Goal: Task Accomplishment & Management: Complete application form

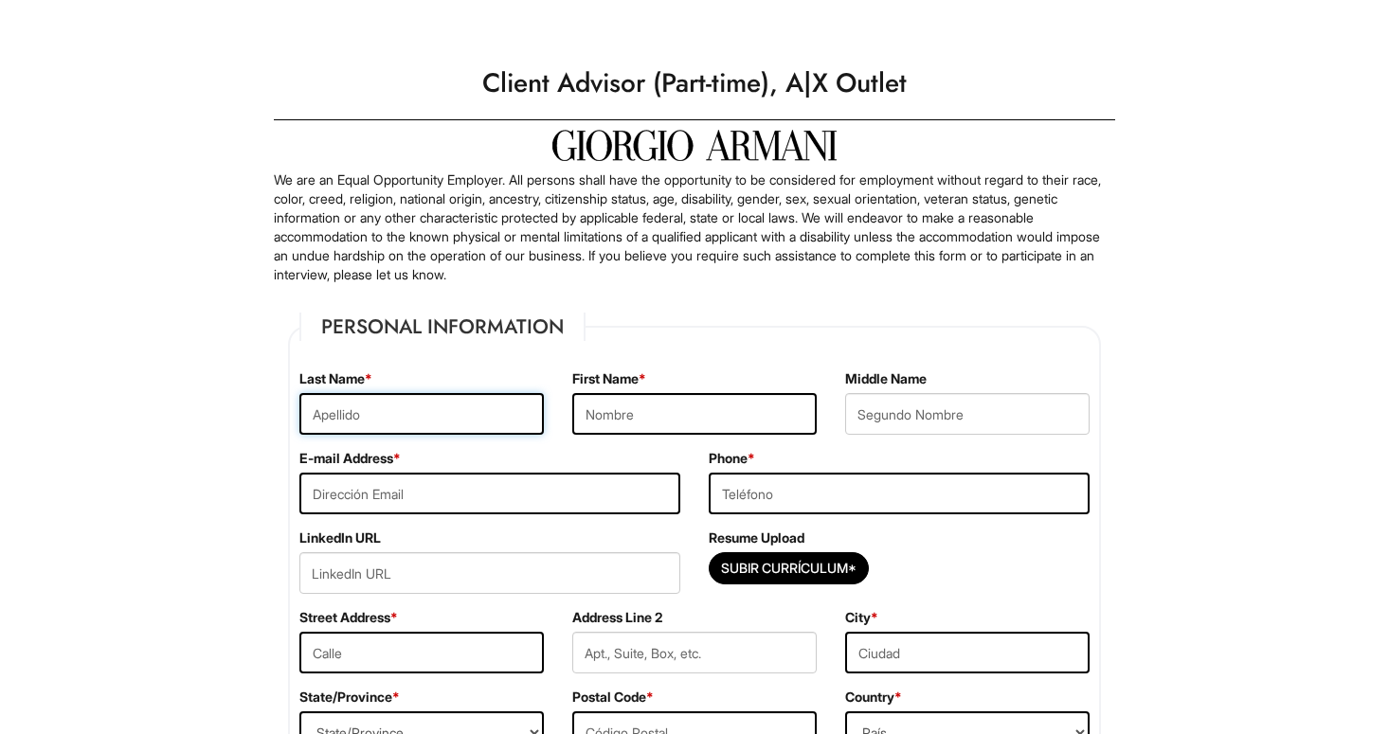
click at [501, 416] on input "text" at bounding box center [421, 414] width 244 height 42
type input "[PERSON_NAME]"
type input "[EMAIL_ADDRESS][DOMAIN_NAME]"
type input "6196640124"
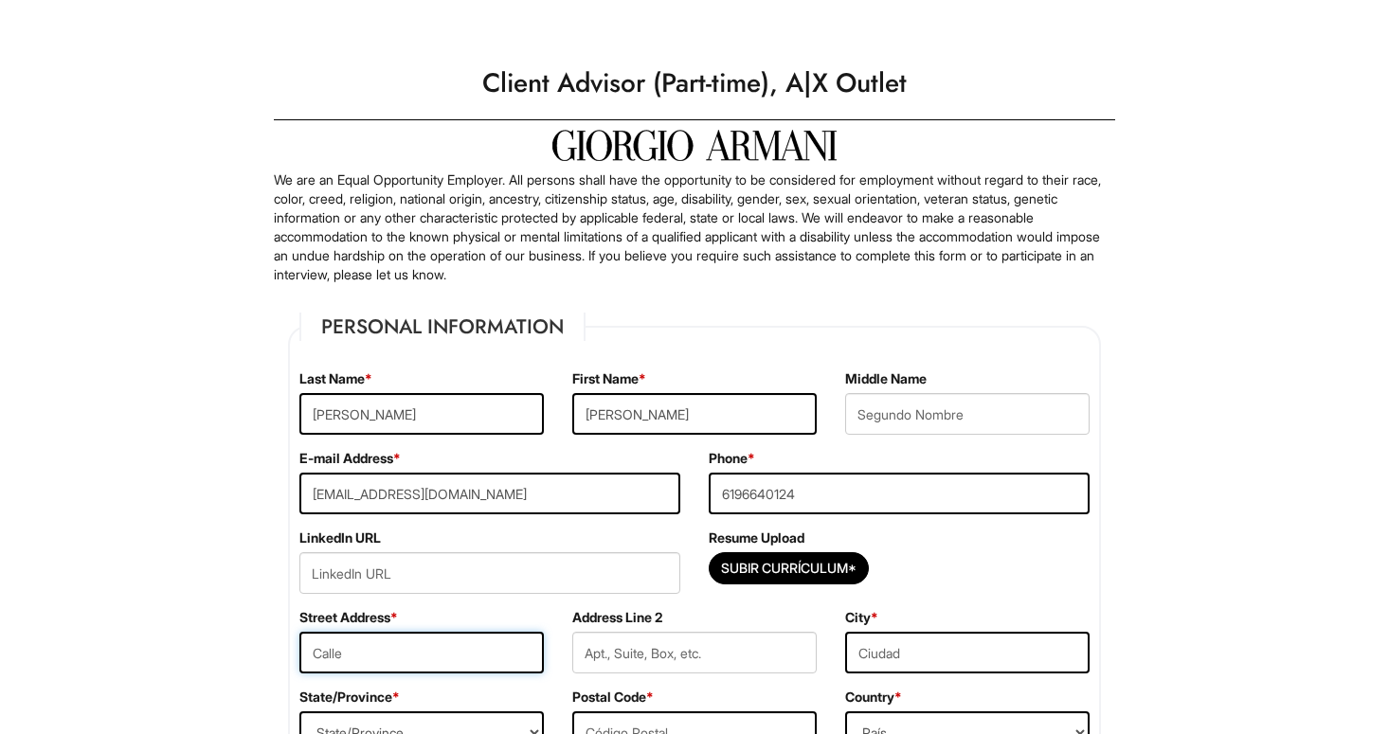
type input "5450 SEACLIFF"
type input "unit 2"
type input "SAN DIEGO"
select select "CA"
type input "92154"
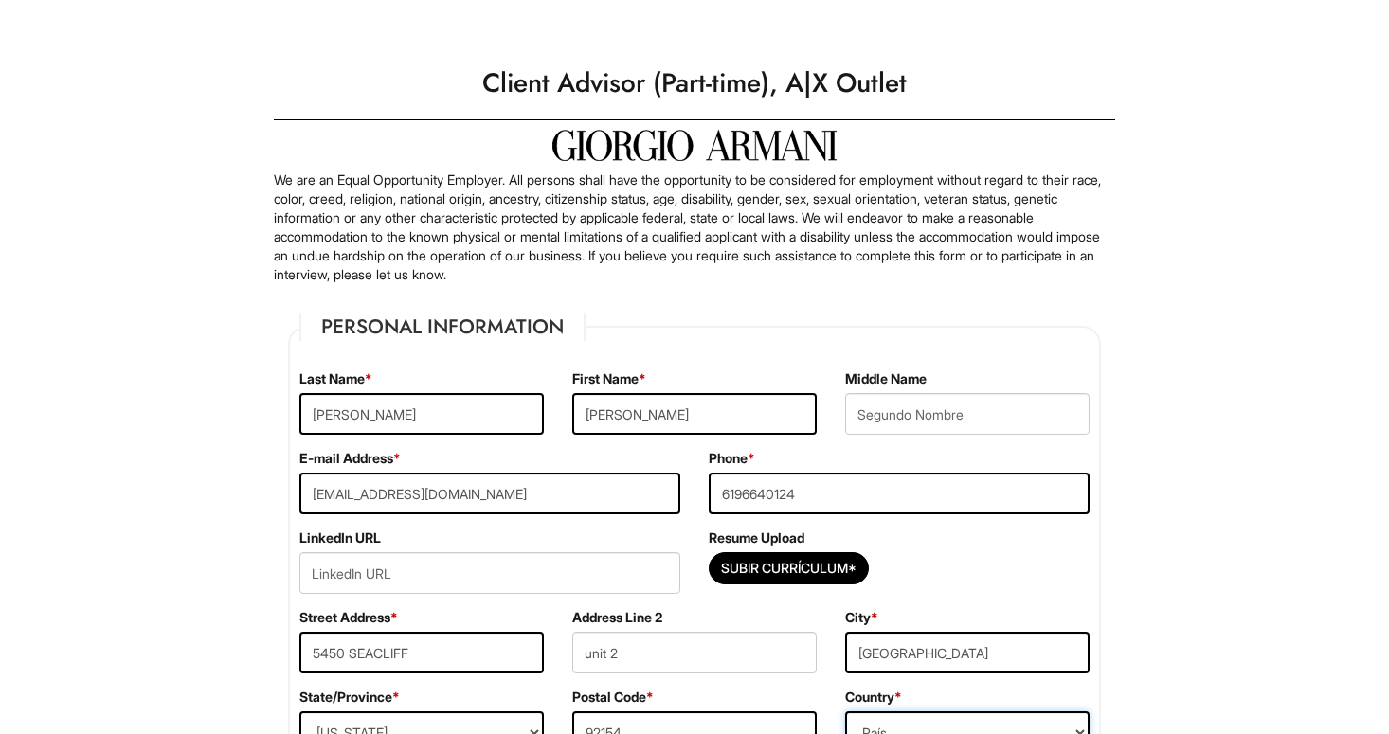
select select "United States of America"
click at [891, 422] on input "text" at bounding box center [967, 414] width 244 height 42
type input "Emiliano"
click at [476, 573] on input "url" at bounding box center [489, 573] width 381 height 42
click at [829, 560] on input "Subir Currículum*" at bounding box center [789, 568] width 158 height 30
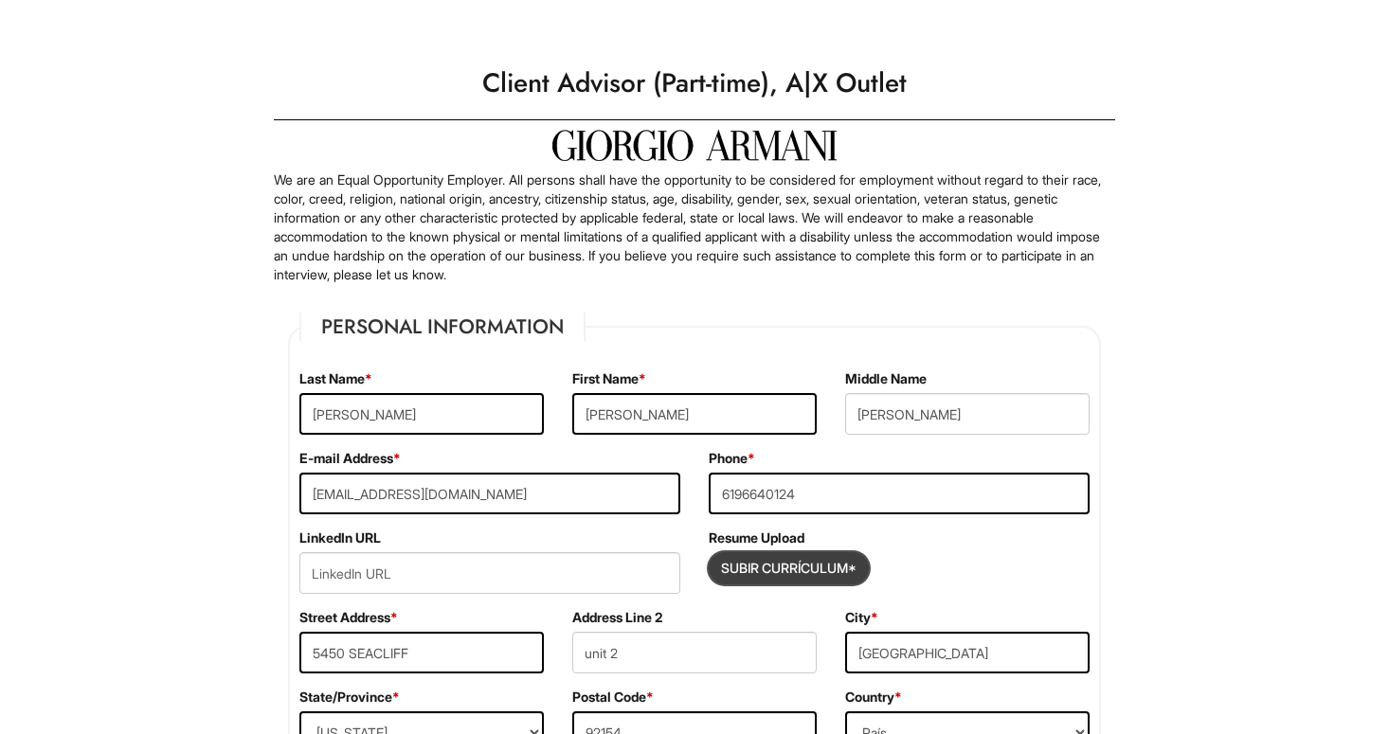
type input "C:\fakepath\Currículum (2).pdf"
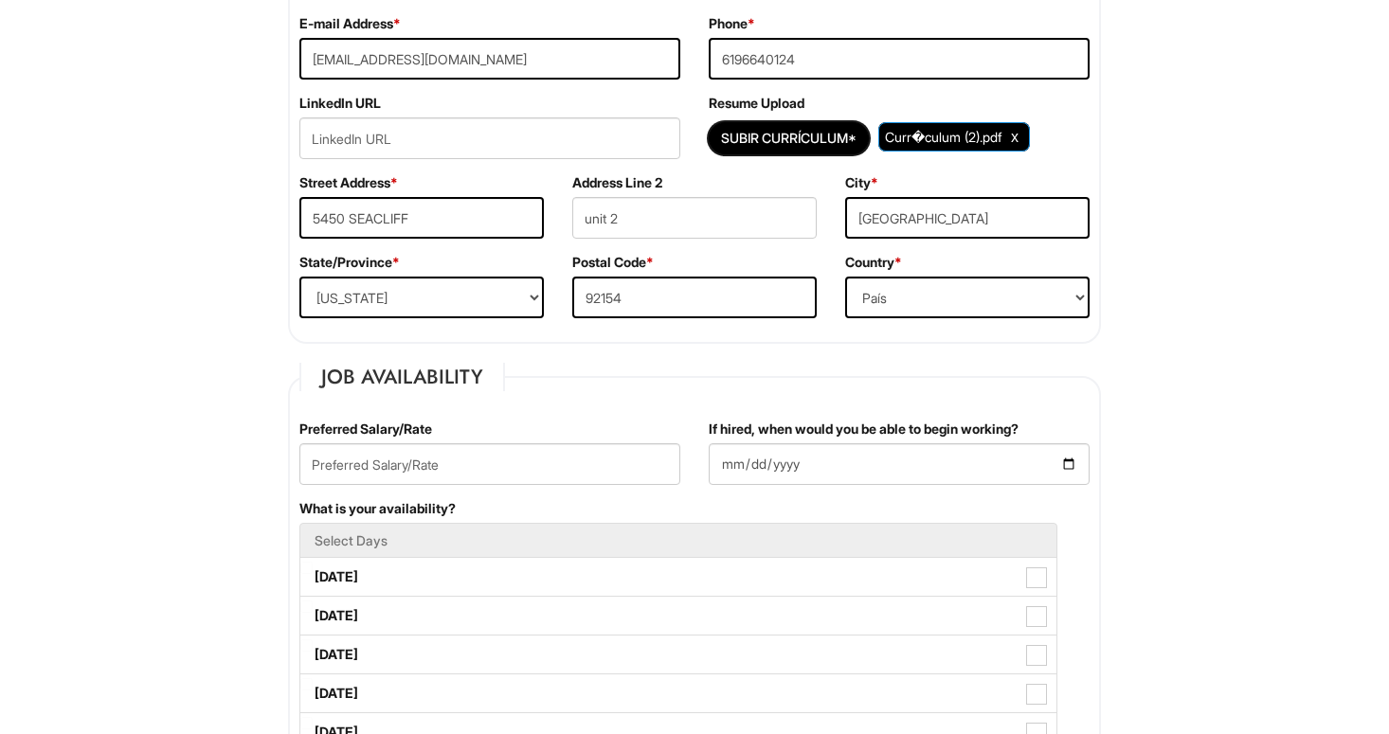
scroll to position [450, 0]
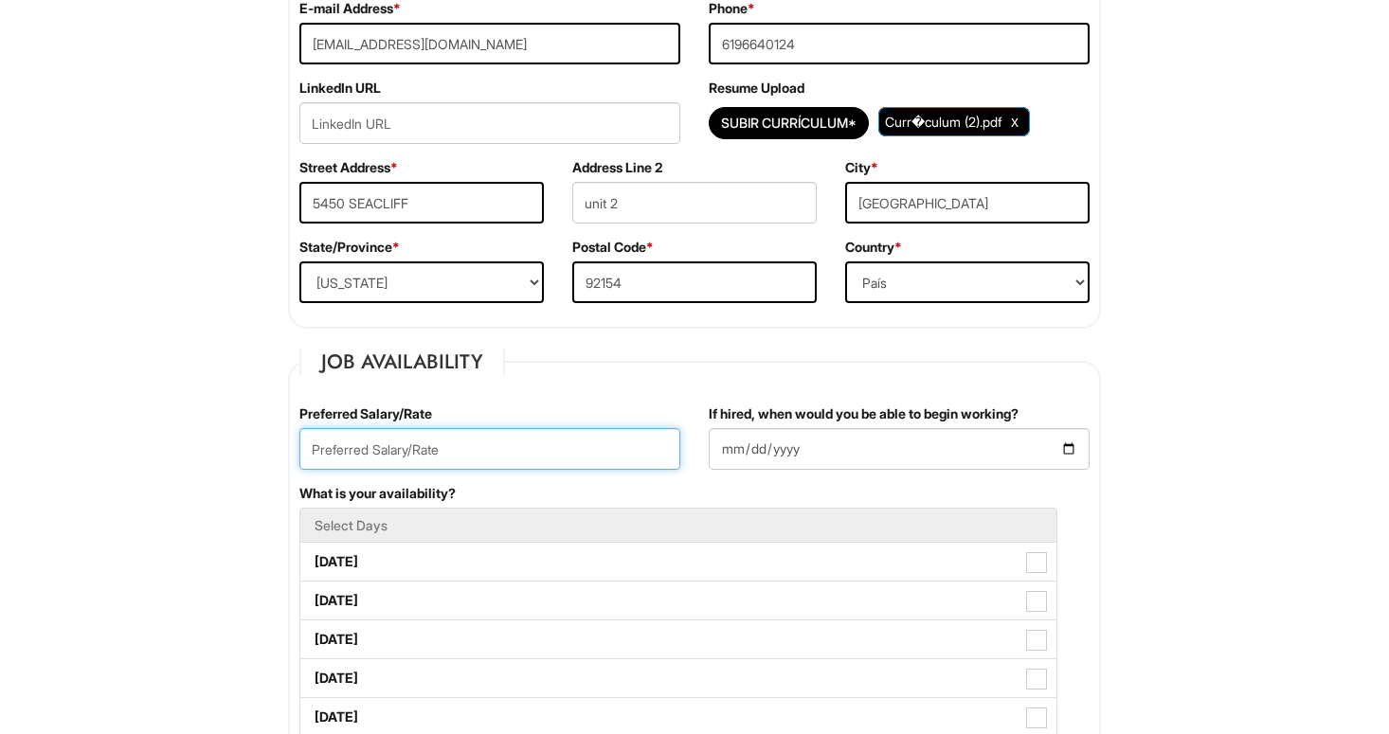
click at [392, 445] on input "text" at bounding box center [489, 449] width 381 height 42
type input "2"
type input "19hr"
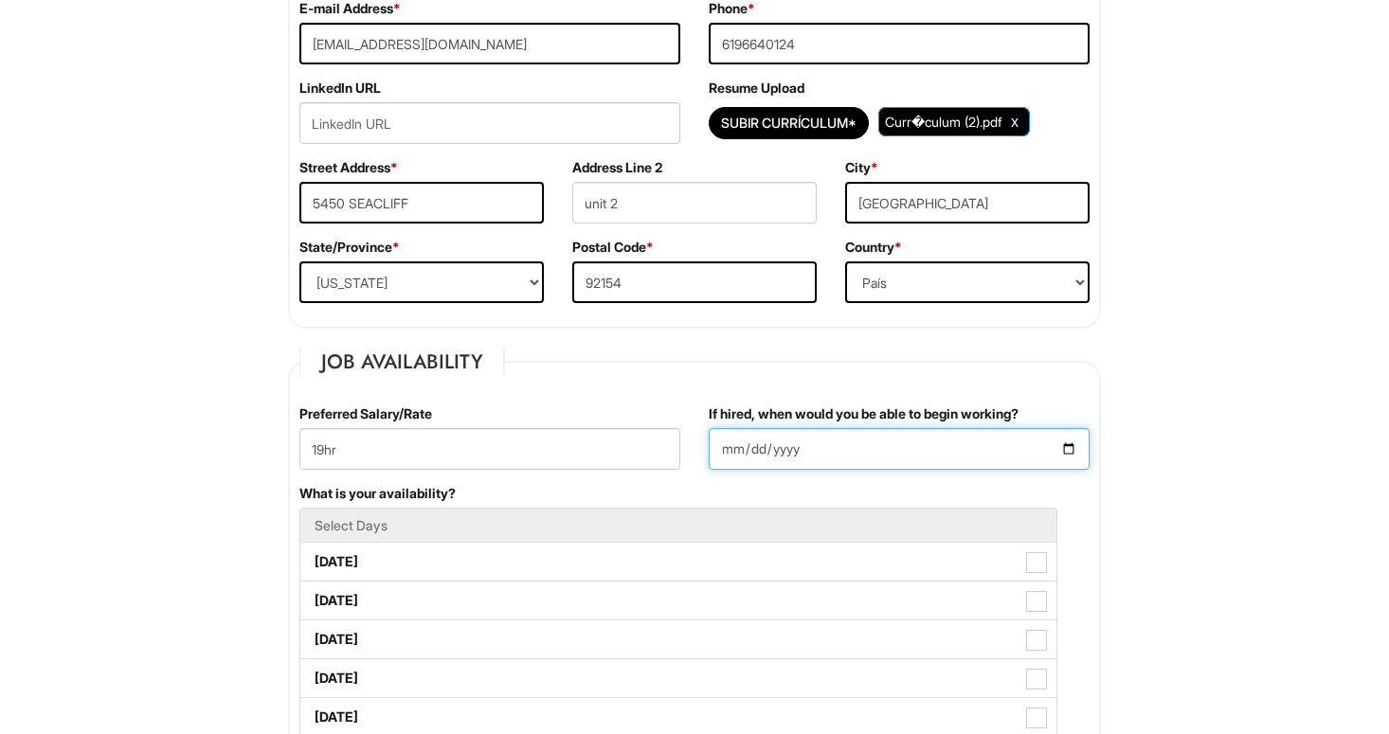
click at [728, 449] on input "If hired, when would you be able to begin working?" at bounding box center [899, 449] width 381 height 42
click at [1073, 455] on input "If hired, when would you be able to begin working?" at bounding box center [899, 449] width 381 height 42
type input "2025-08-14"
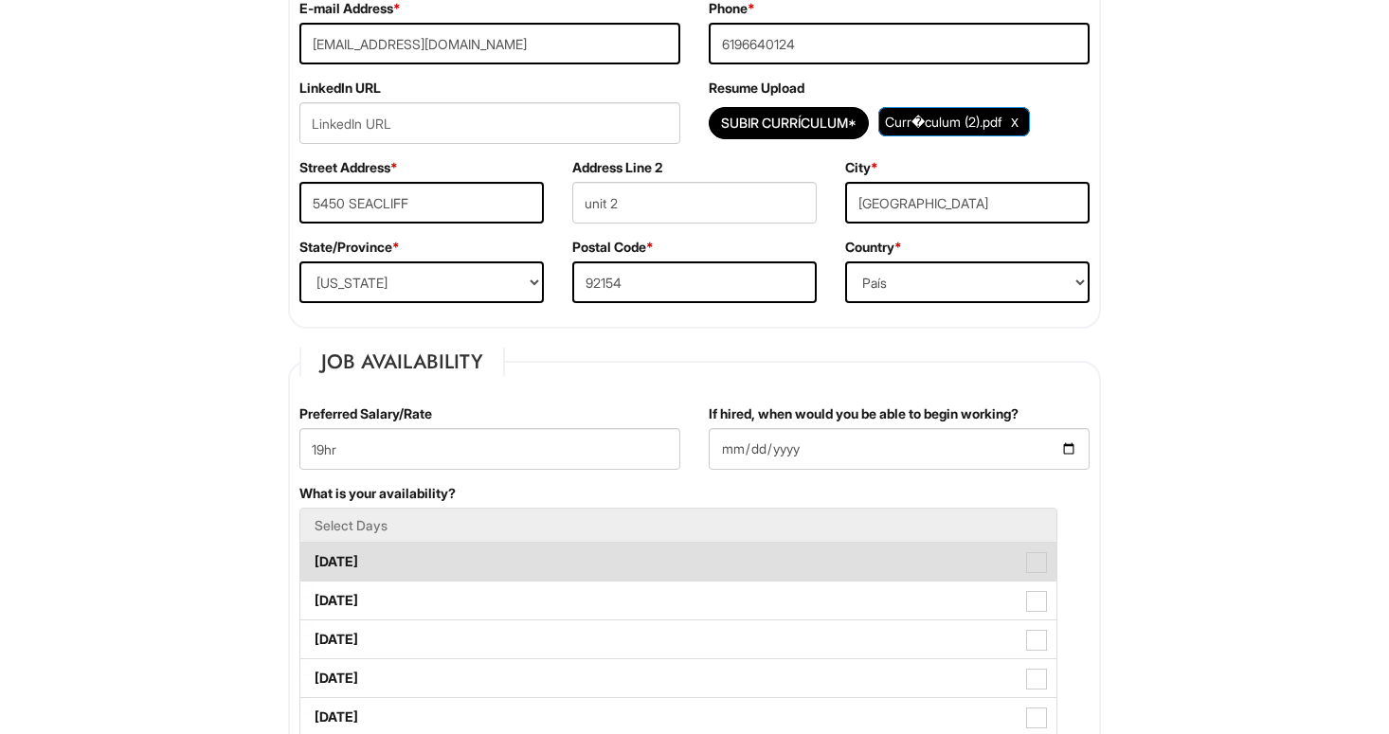
click at [580, 559] on label "Monday" at bounding box center [678, 562] width 756 height 38
click at [313, 559] on Available_Monday "Monday" at bounding box center [306, 553] width 12 height 12
checkbox Available_Monday "true"
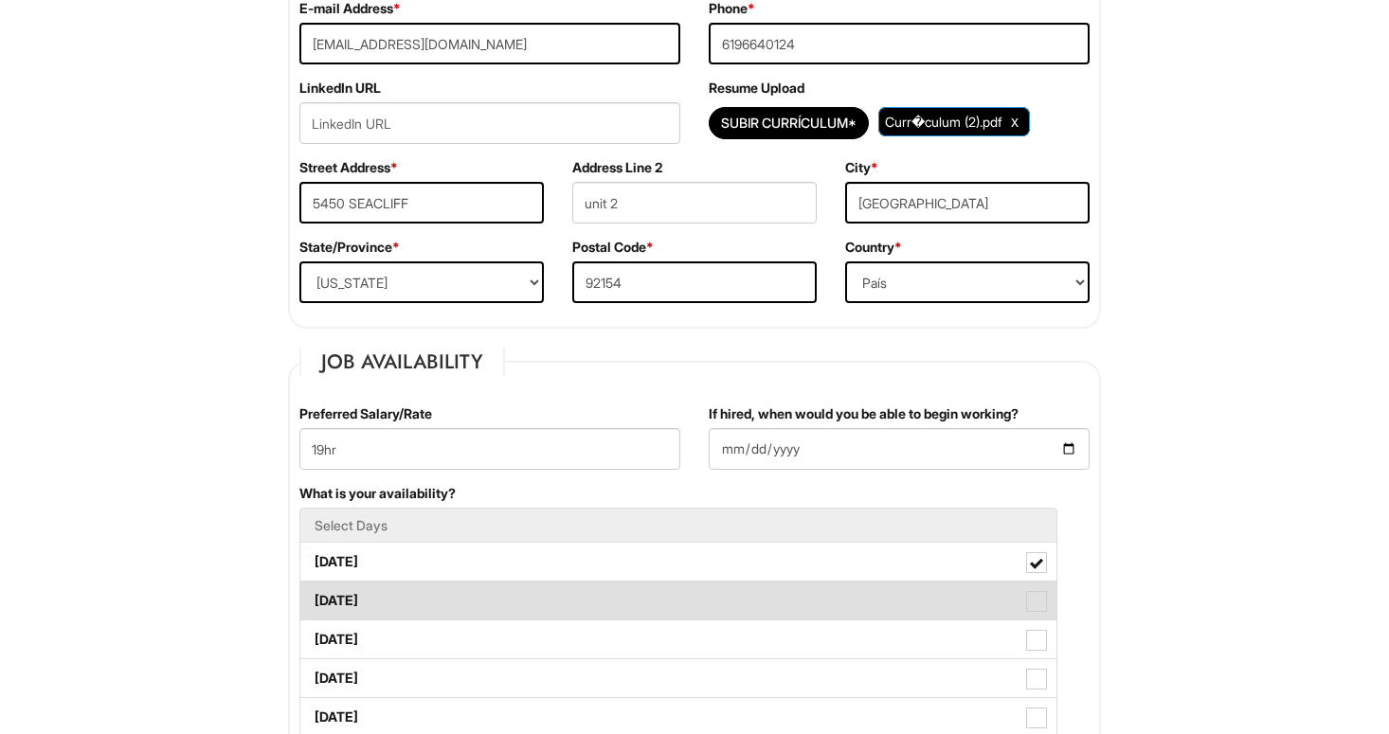
click at [519, 604] on label "Tuesday" at bounding box center [678, 601] width 756 height 38
click at [313, 598] on Available_Tuesday "Tuesday" at bounding box center [306, 591] width 12 height 12
checkbox Available_Tuesday "true"
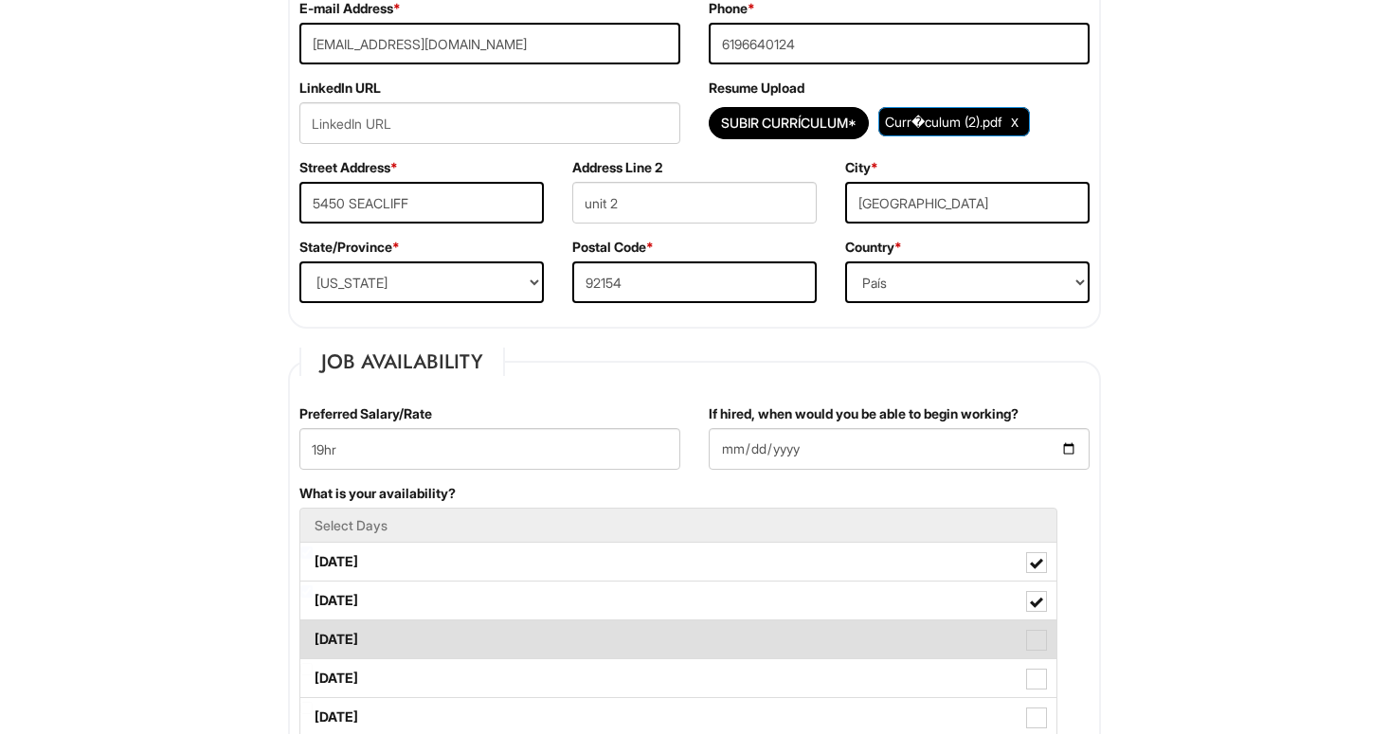
click at [502, 638] on label "Wednesday" at bounding box center [678, 639] width 756 height 38
click at [313, 637] on Available_Wednesday "Wednesday" at bounding box center [306, 630] width 12 height 12
checkbox Available_Wednesday "true"
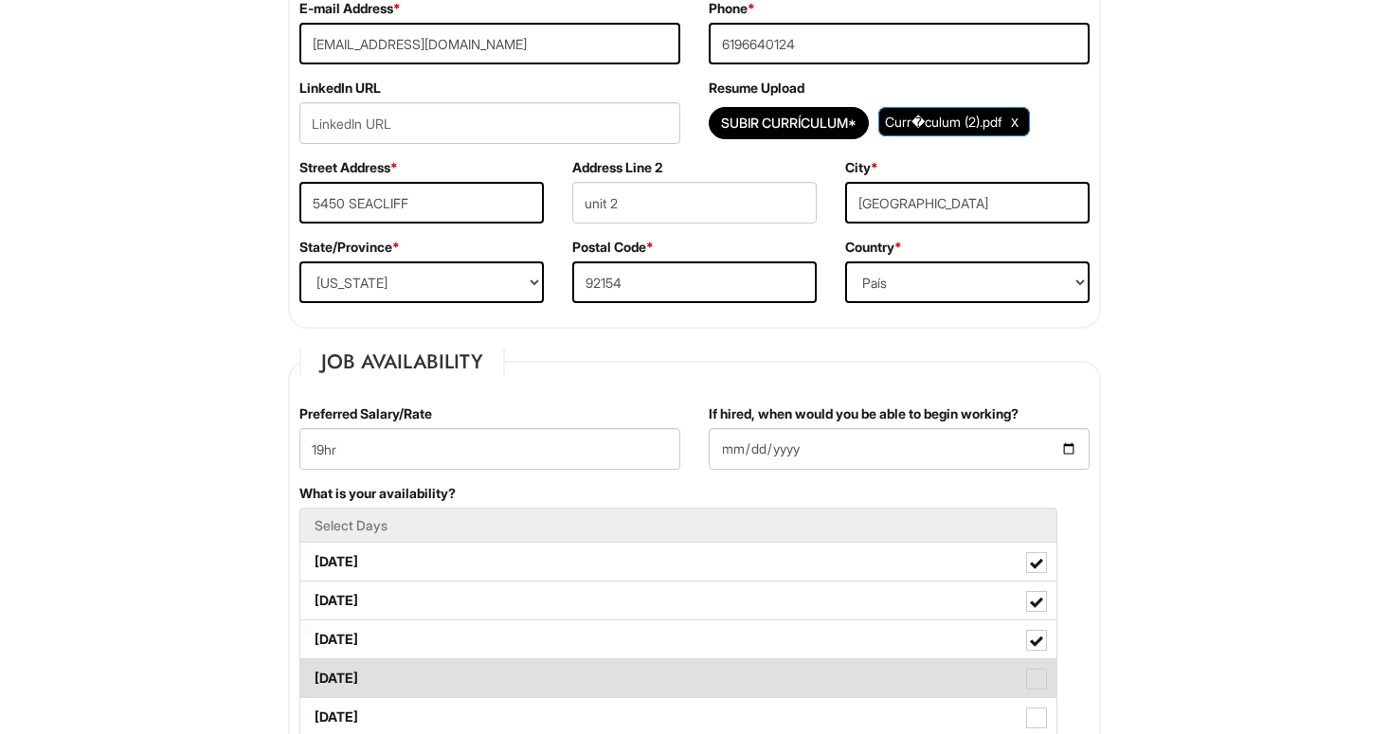
click at [498, 666] on label "Thursday" at bounding box center [678, 678] width 756 height 38
click at [313, 666] on Available_Thursday "Thursday" at bounding box center [306, 669] width 12 height 12
checkbox Available_Thursday "true"
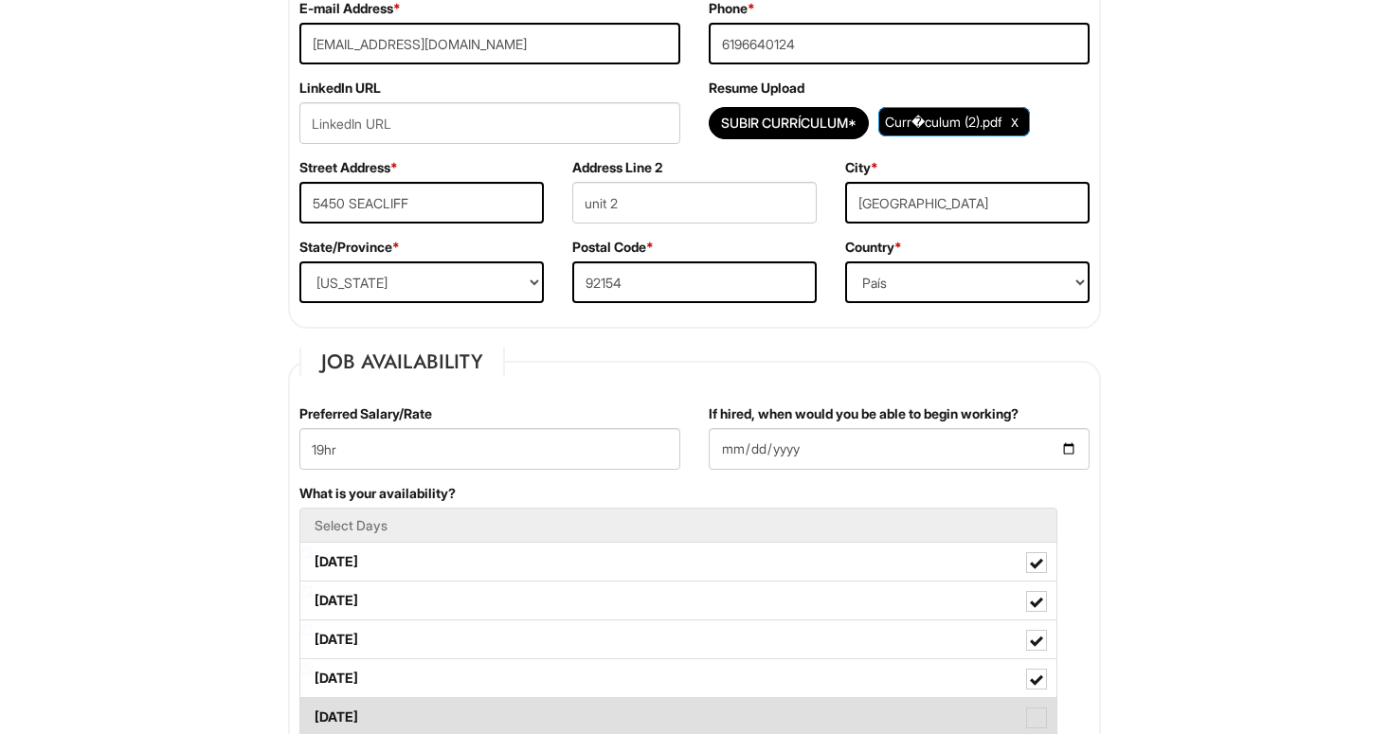
click at [477, 714] on label "Friday" at bounding box center [678, 717] width 756 height 38
click at [313, 714] on Available_Friday "Friday" at bounding box center [306, 708] width 12 height 12
checkbox Available_Friday "true"
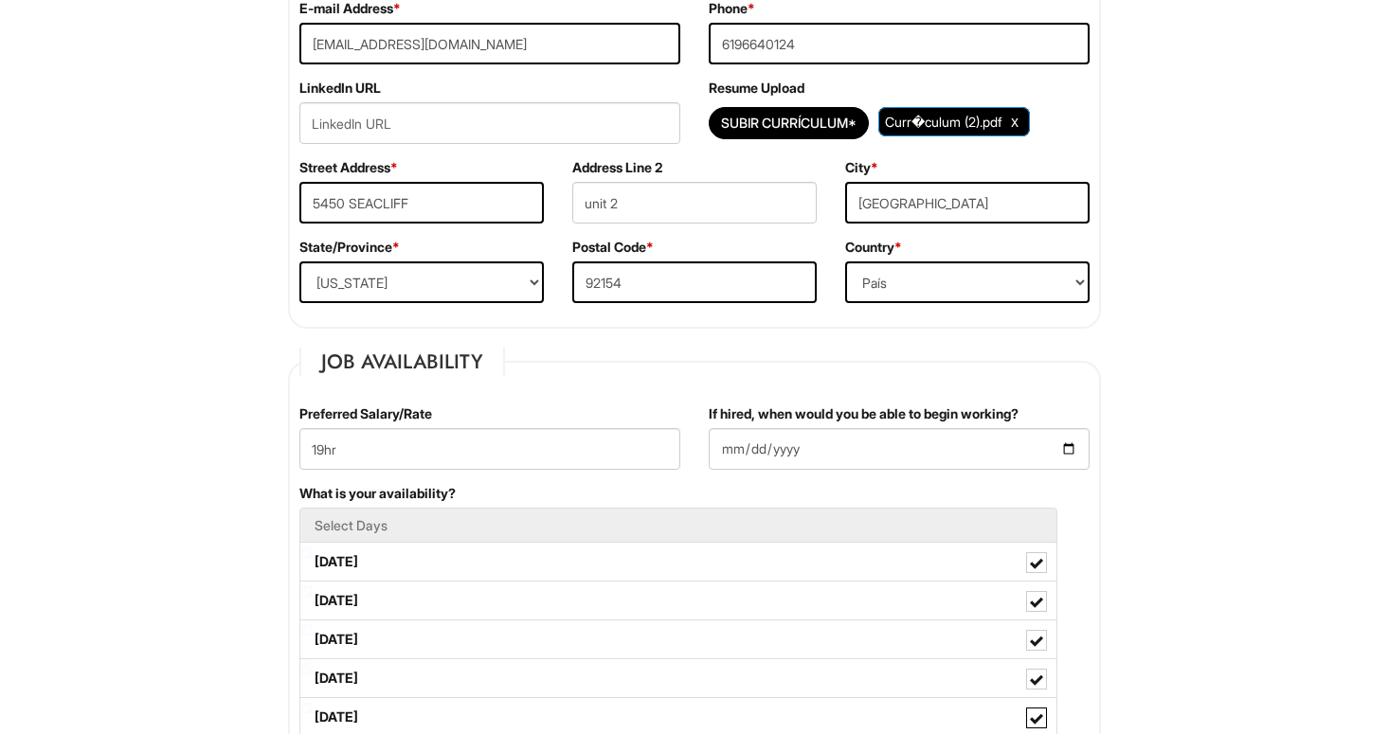
scroll to position [1092, 0]
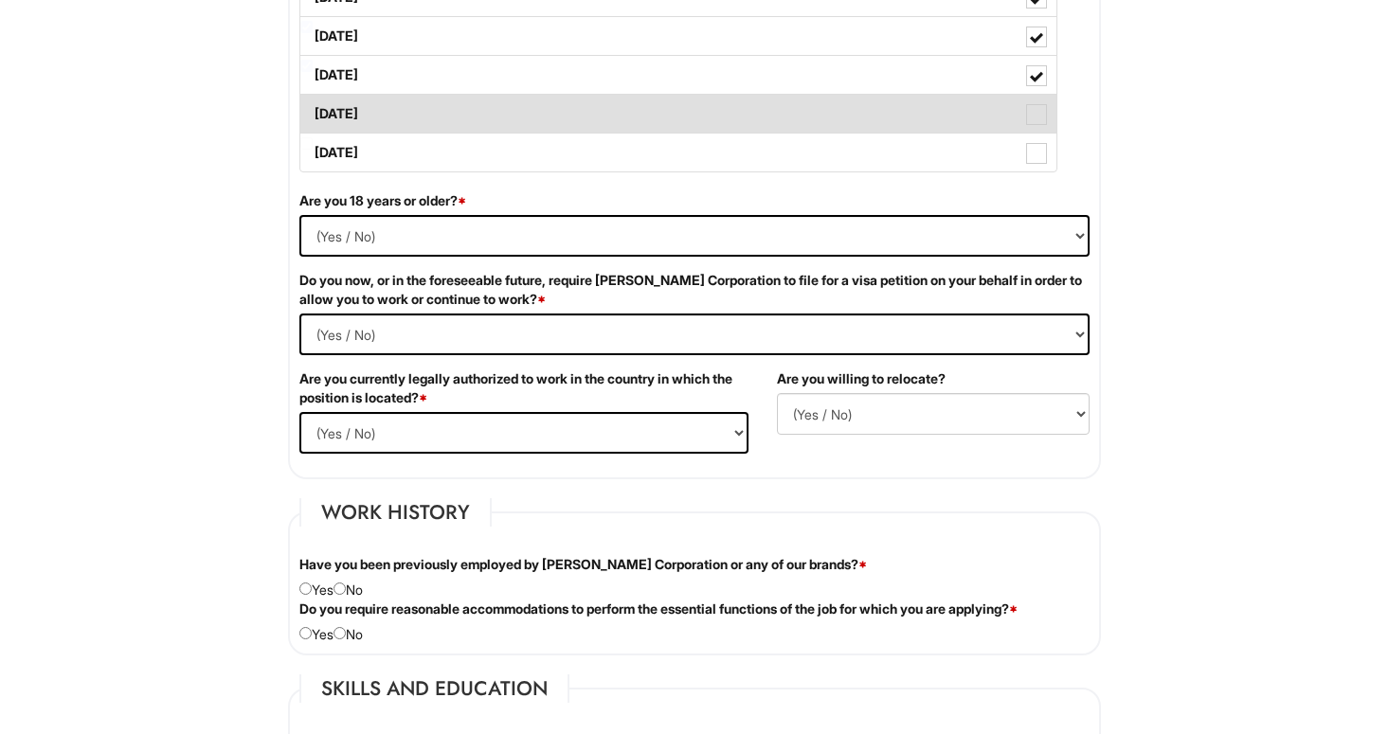
click at [350, 119] on label "Saturday" at bounding box center [678, 114] width 756 height 38
click at [313, 111] on Available_Saturday "Saturday" at bounding box center [306, 105] width 12 height 12
checkbox Available_Saturday "true"
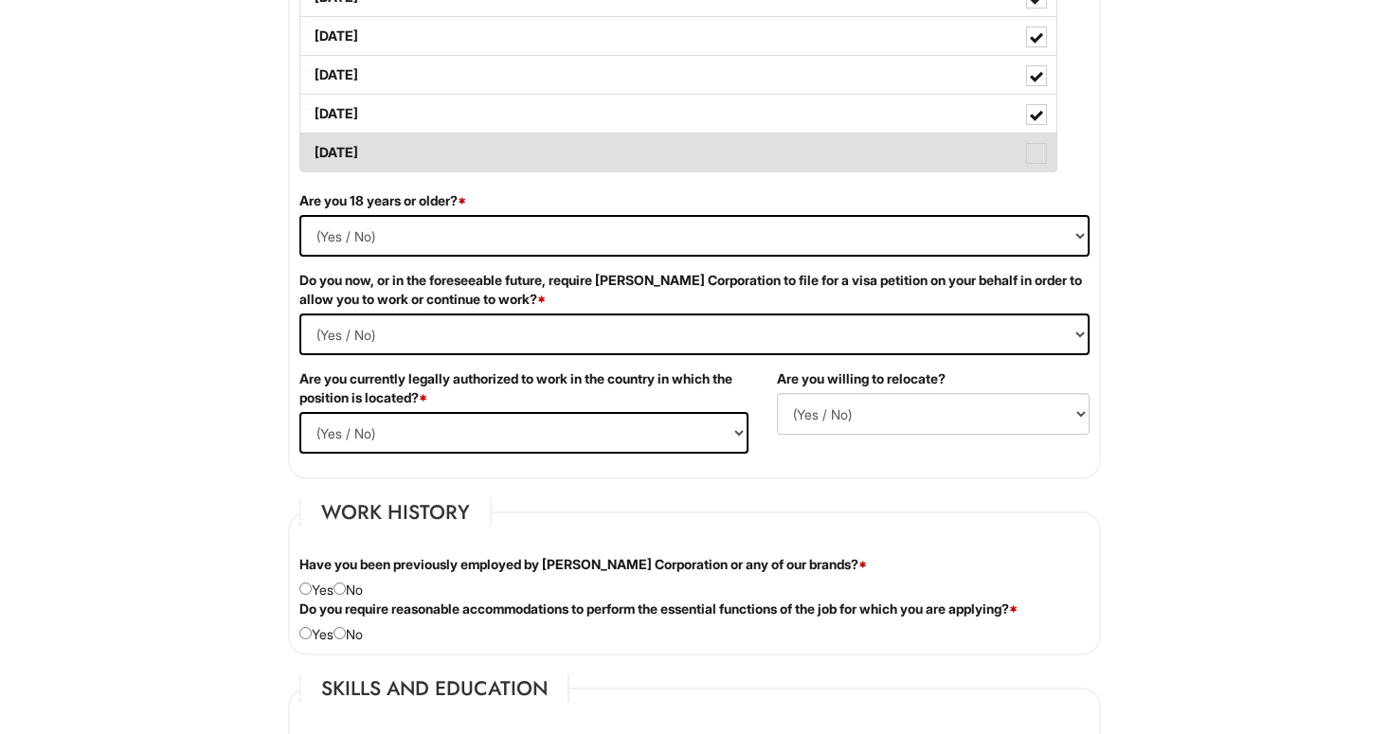
click at [350, 171] on label "Sunday" at bounding box center [678, 153] width 756 height 38
click at [313, 150] on Available_Sunday "Sunday" at bounding box center [306, 143] width 12 height 12
click at [381, 158] on label "Sunday" at bounding box center [678, 153] width 756 height 38
click at [313, 150] on Available_Sunday "Sunday" at bounding box center [306, 143] width 12 height 12
checkbox Available_Sunday "false"
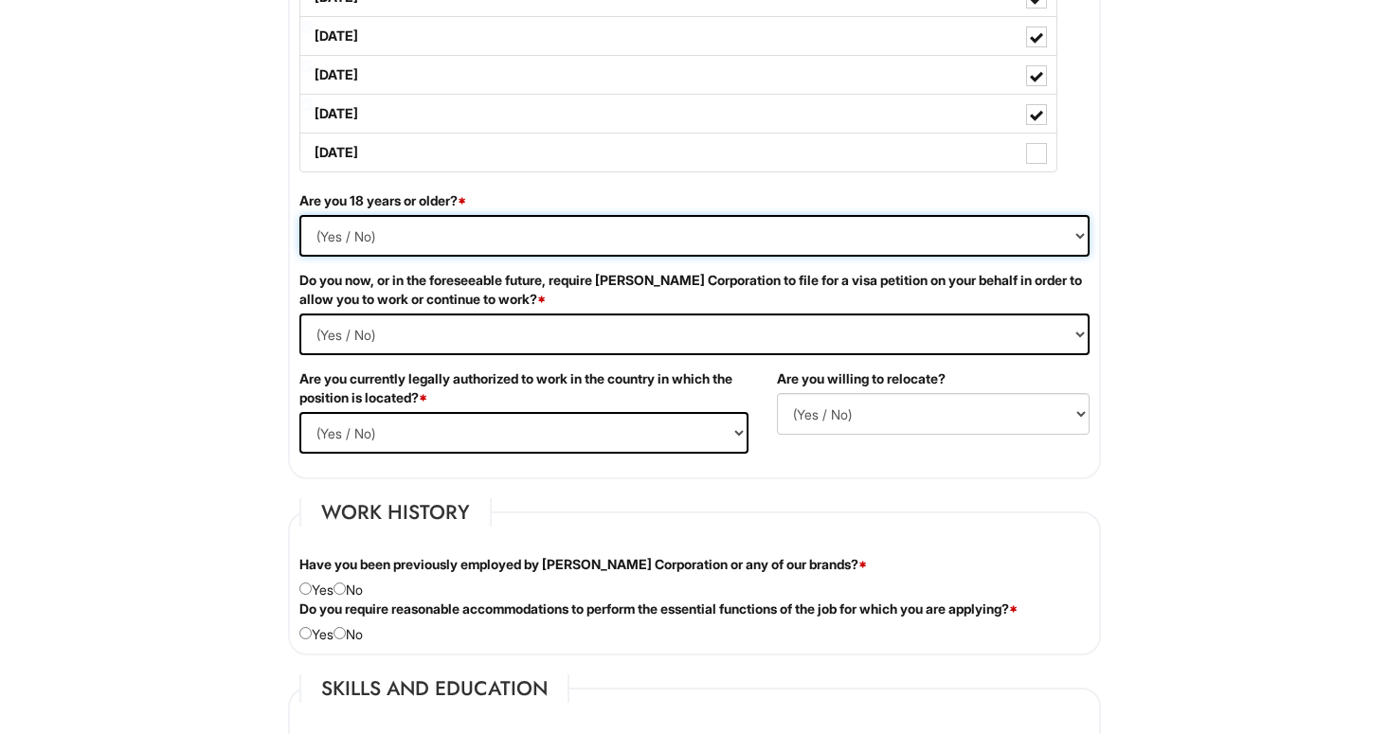
click at [372, 234] on select "(Yes / No) Si No" at bounding box center [694, 236] width 790 height 42
select select "No"
click at [299, 215] on select "(Yes / No) Si No" at bounding box center [694, 236] width 790 height 42
click at [339, 328] on Required "(Yes / No) Si No" at bounding box center [694, 335] width 790 height 42
select Required "No"
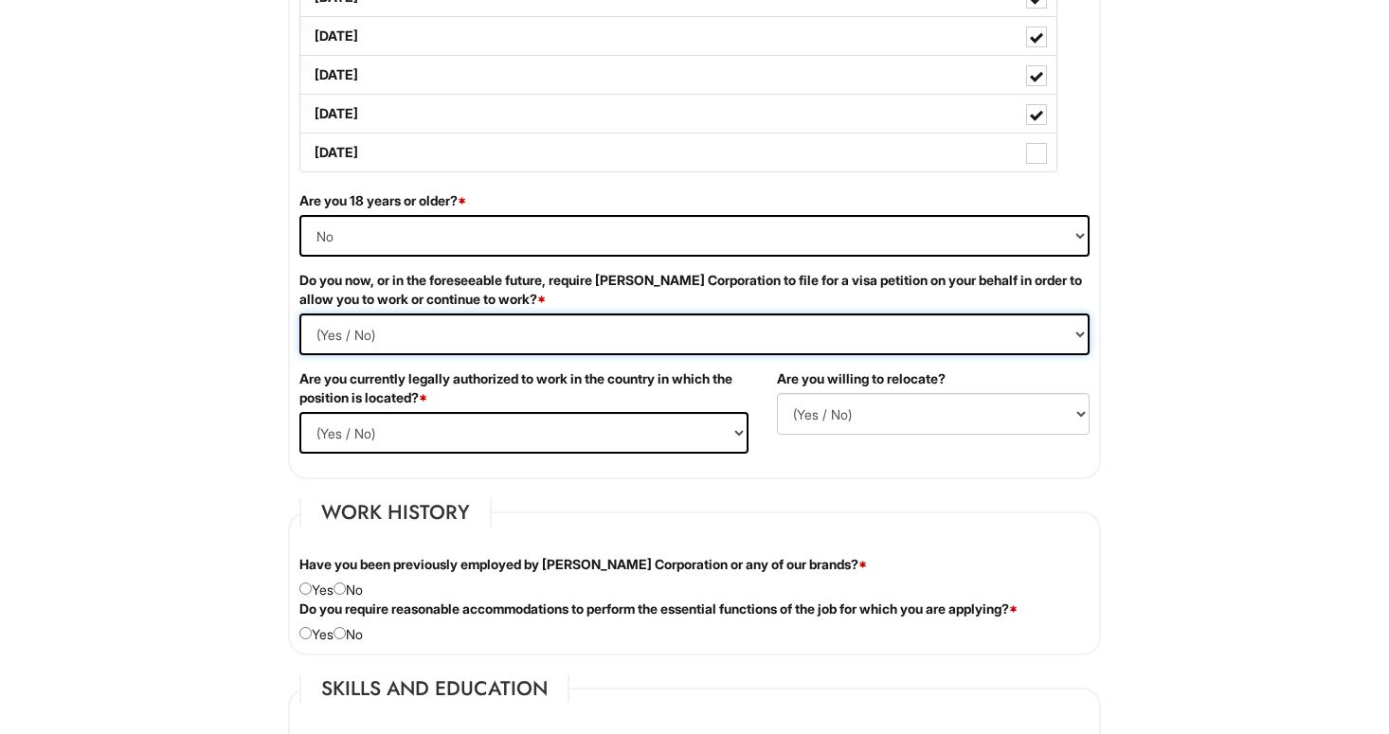
click at [299, 314] on Required "(Yes / No) Si No" at bounding box center [694, 335] width 790 height 42
click at [372, 426] on select "(Yes / No) Si No" at bounding box center [523, 433] width 449 height 42
select select "Yes"
click at [299, 412] on select "(Yes / No) Si No" at bounding box center [523, 433] width 449 height 42
click at [876, 419] on select "(Yes / No) No Si" at bounding box center [933, 414] width 313 height 42
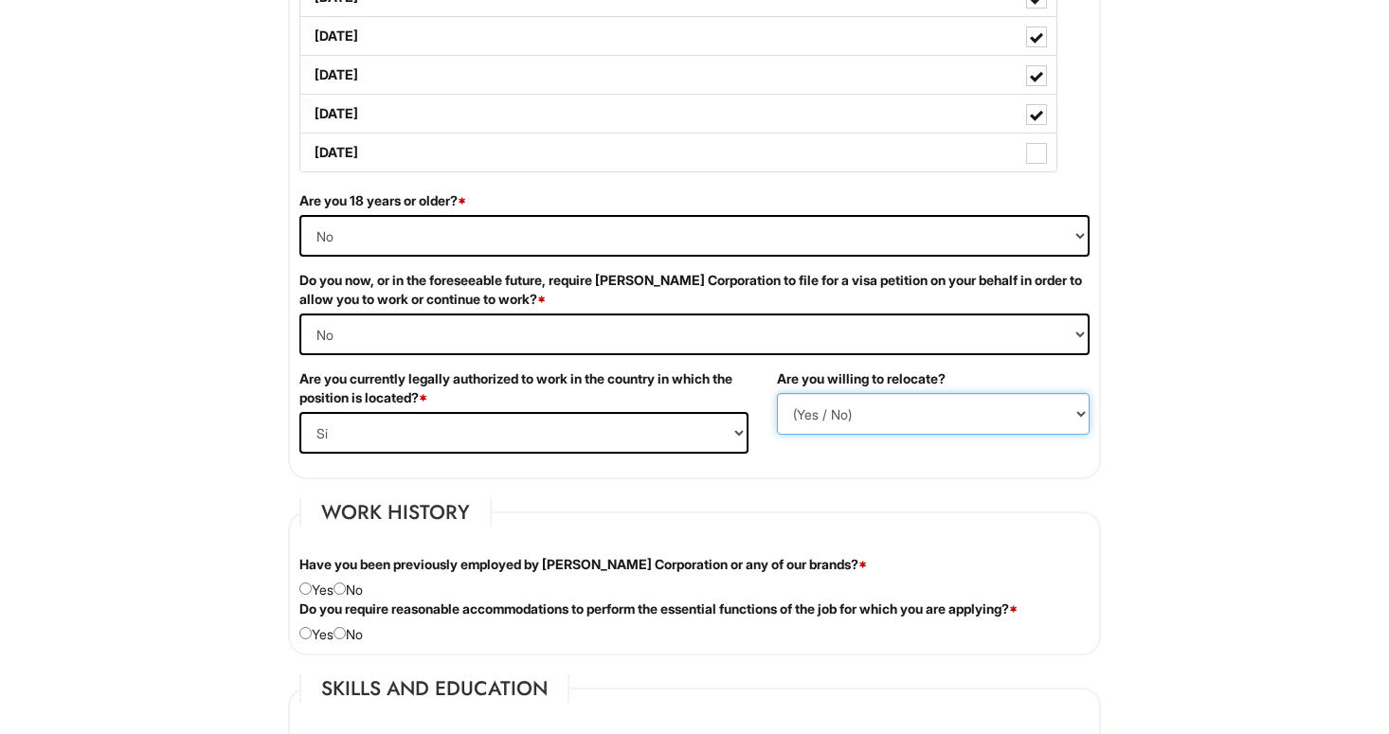
select select "N"
click at [777, 393] on select "(Yes / No) No Si" at bounding box center [933, 414] width 313 height 42
click at [369, 584] on div "Have you been previously employed by Giorgio Armani Corporation or any of our b…" at bounding box center [694, 577] width 818 height 45
click at [346, 590] on input "radio" at bounding box center [339, 589] width 12 height 12
radio input "true"
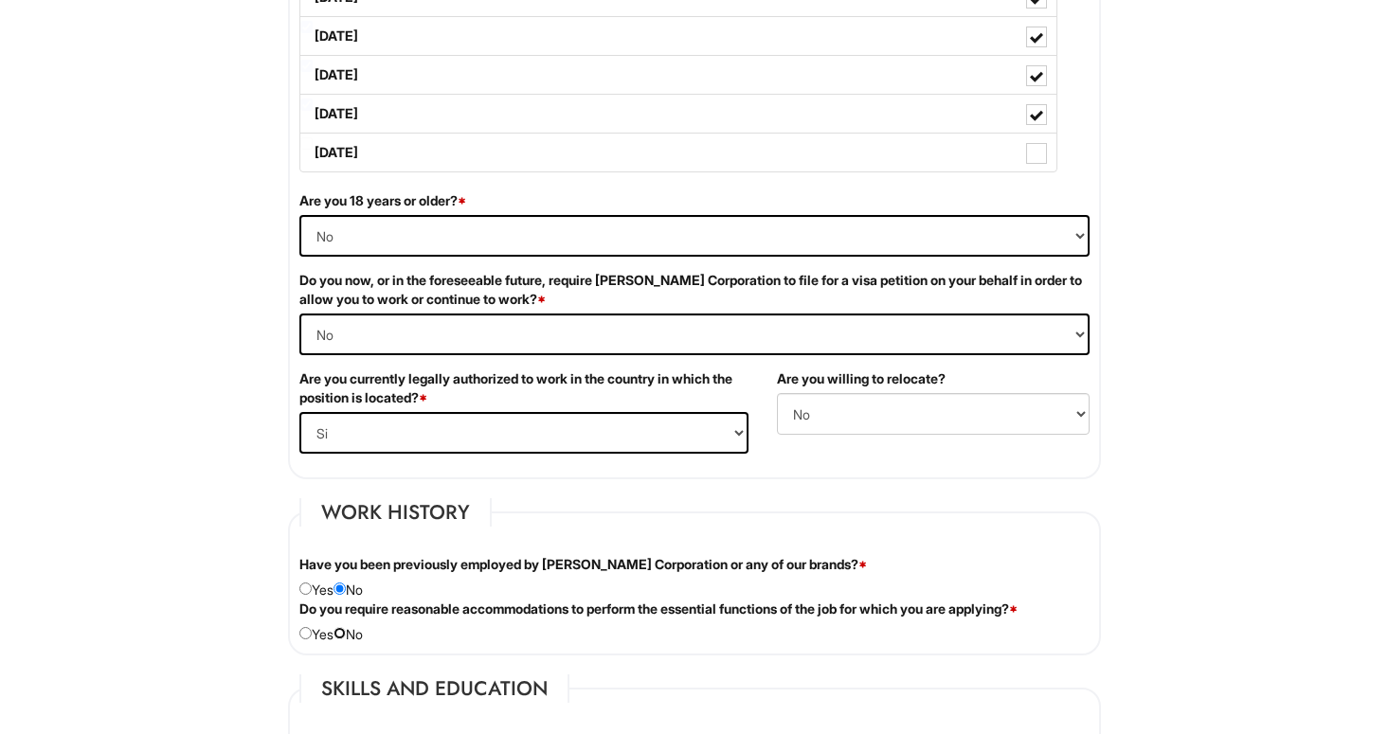
click at [346, 635] on input "radio" at bounding box center [339, 633] width 12 height 12
radio input "true"
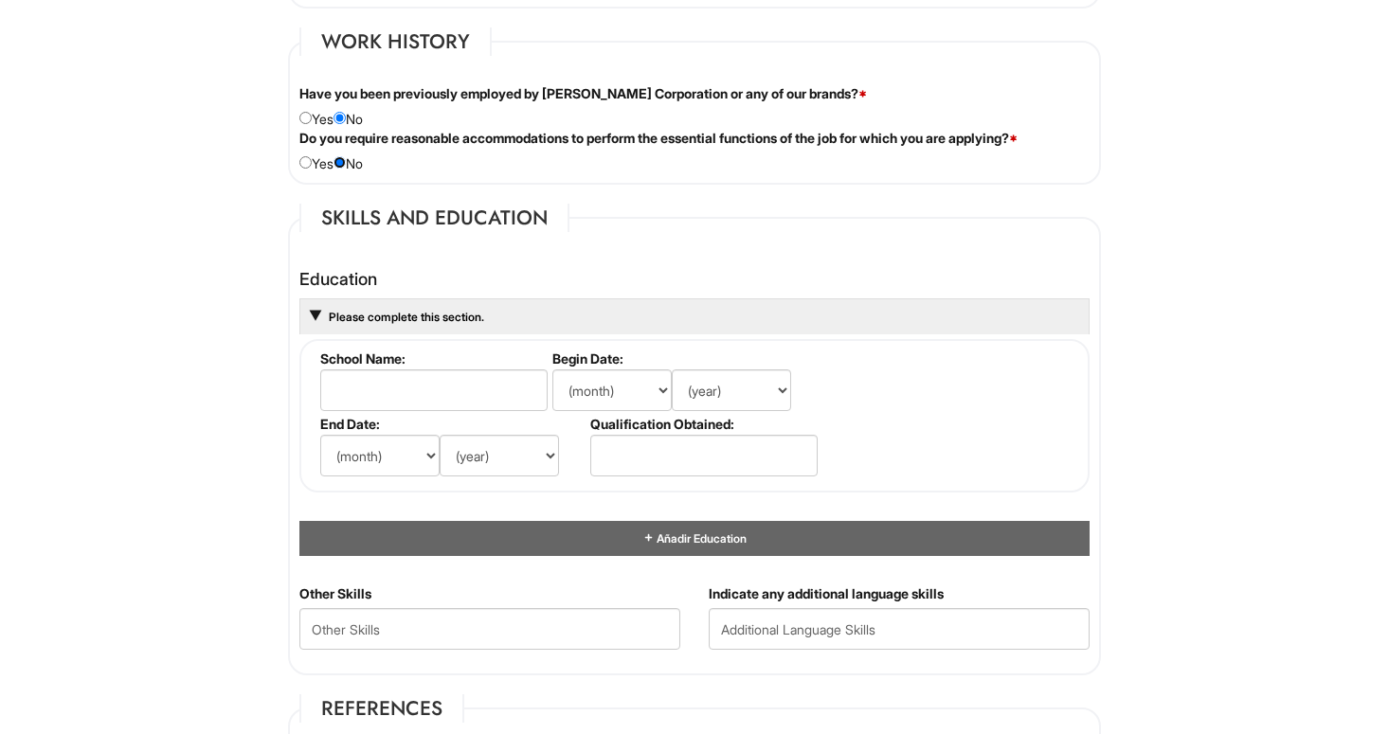
scroll to position [1604, 0]
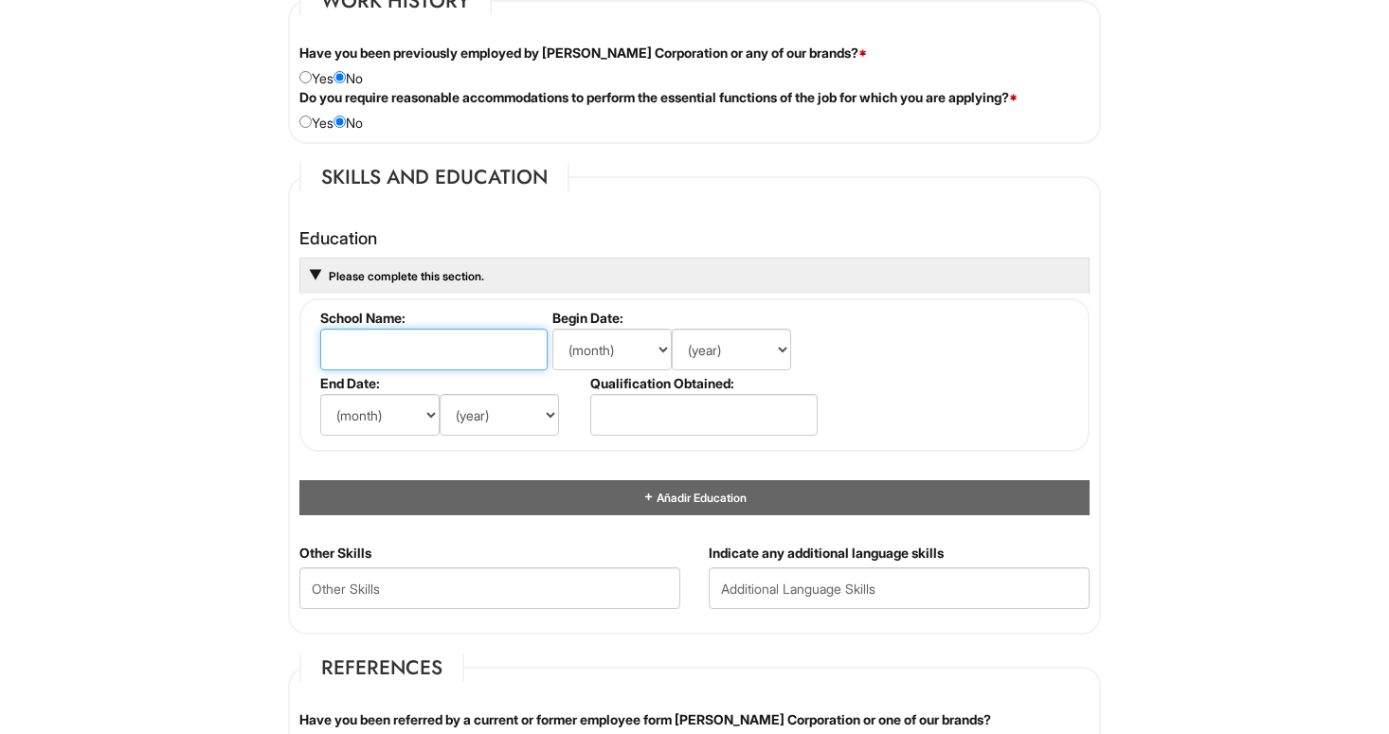
click at [449, 357] on input "text" at bounding box center [433, 350] width 227 height 42
click at [423, 349] on input "Olympian HighSchool" at bounding box center [433, 350] width 227 height 42
type input "Olympian High School"
click at [581, 349] on select "(month) Ene Feb Mar Abr Mayo Jun Jul Ago Set Oct Nov Dic" at bounding box center [611, 350] width 119 height 42
select select "7"
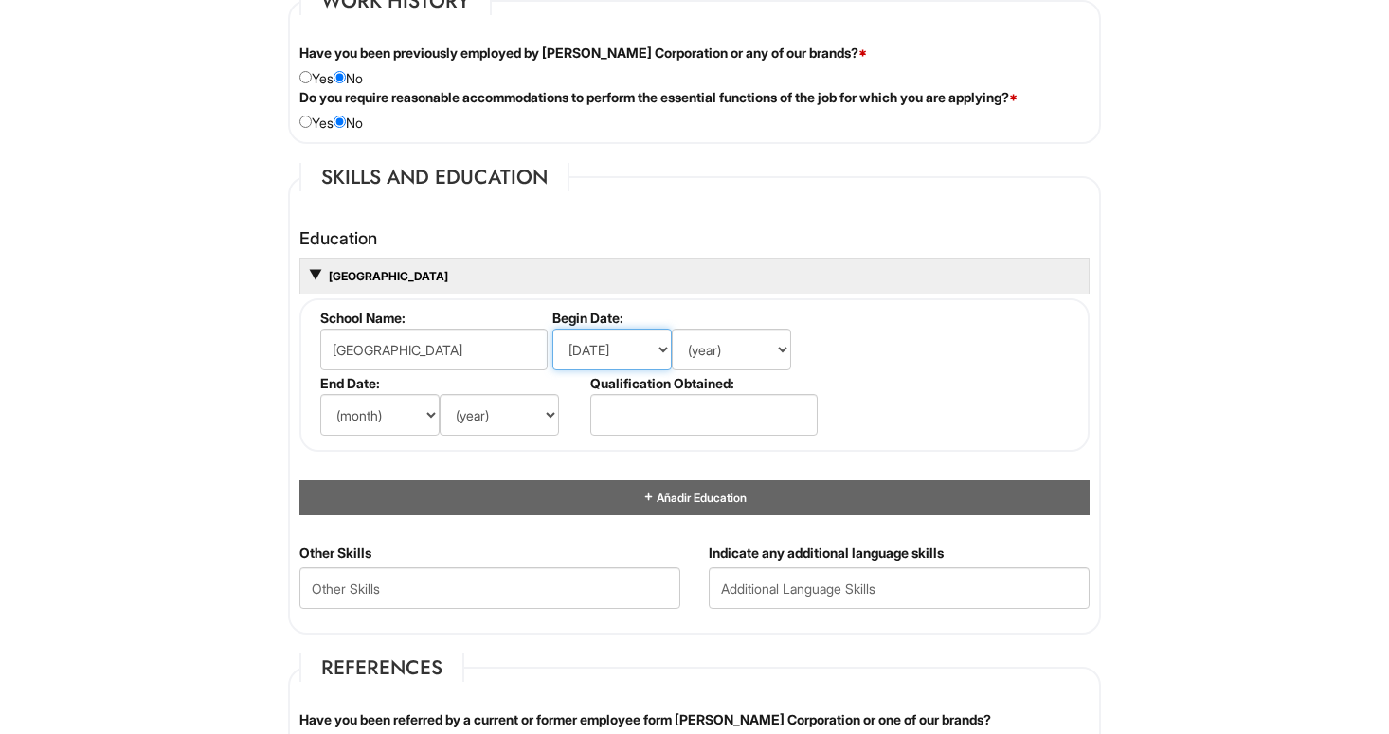
click at [552, 329] on select "(month) Ene Feb Mar Abr Mayo Jun Jul Ago Set Oct Nov Dic" at bounding box center [611, 350] width 119 height 42
click at [718, 361] on select "(year) 2029 2028 2027 2026 2025 2024 2023 2022 2021 2020 2019 2018 2017 2016 20…" at bounding box center [731, 350] width 119 height 42
select select "2021"
click at [672, 329] on select "(year) 2029 2028 2027 2026 2025 2024 2023 2022 2021 2020 2019 2018 2017 2016 20…" at bounding box center [731, 350] width 119 height 42
click at [407, 417] on select "(month) Ene Feb Mar Abr Mayo Jun Jul Ago Set Oct Nov Dic" at bounding box center [379, 415] width 119 height 42
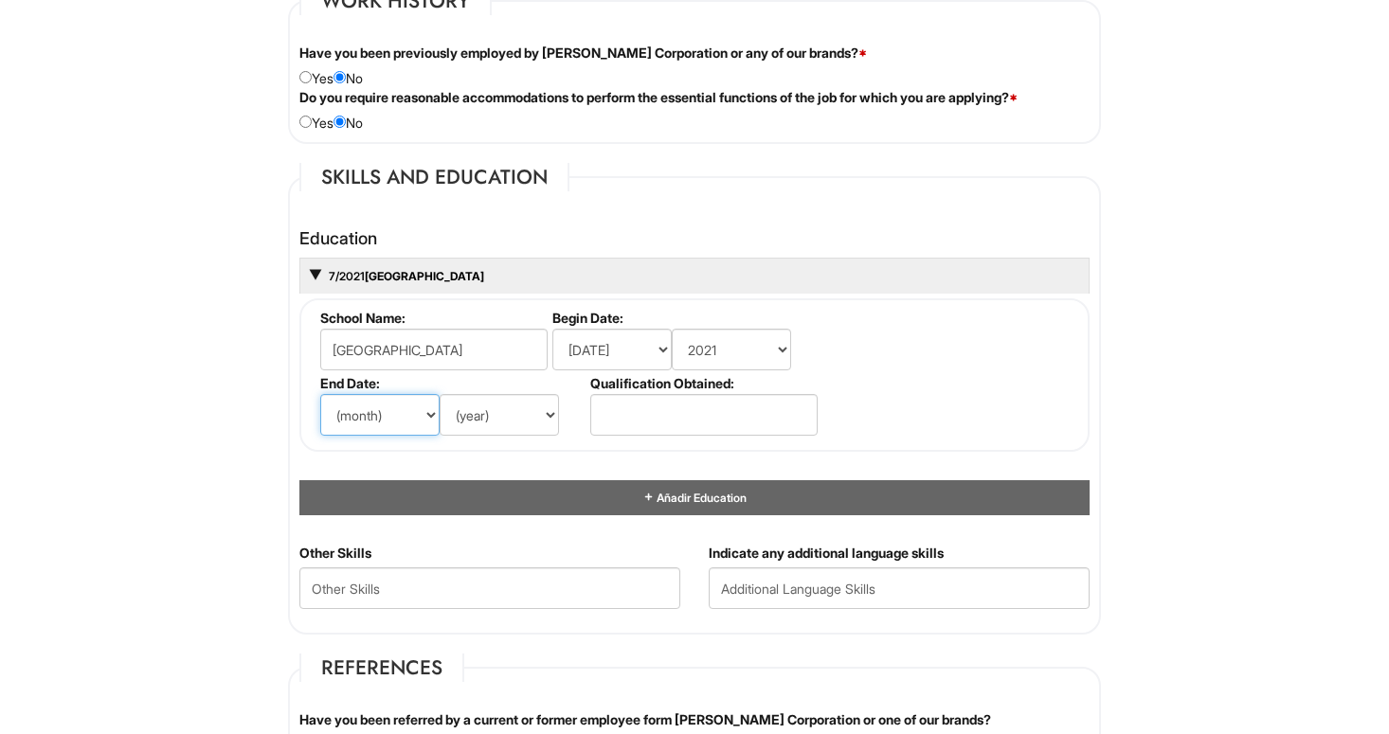
select select "6"
click at [320, 394] on select "(month) Ene Feb Mar Abr Mayo Jun Jul Ago Set Oct Nov Dic" at bounding box center [379, 415] width 119 height 42
click at [505, 419] on select "(year) 2029 2028 2027 2026 2025 2024 2023 2022 2021 2020 2019 2018 2017 2016 20…" at bounding box center [499, 415] width 119 height 42
select select "2025"
click at [440, 394] on select "(year) 2029 2028 2027 2026 2025 2024 2023 2022 2021 2020 2019 2018 2017 2016 20…" at bounding box center [499, 415] width 119 height 42
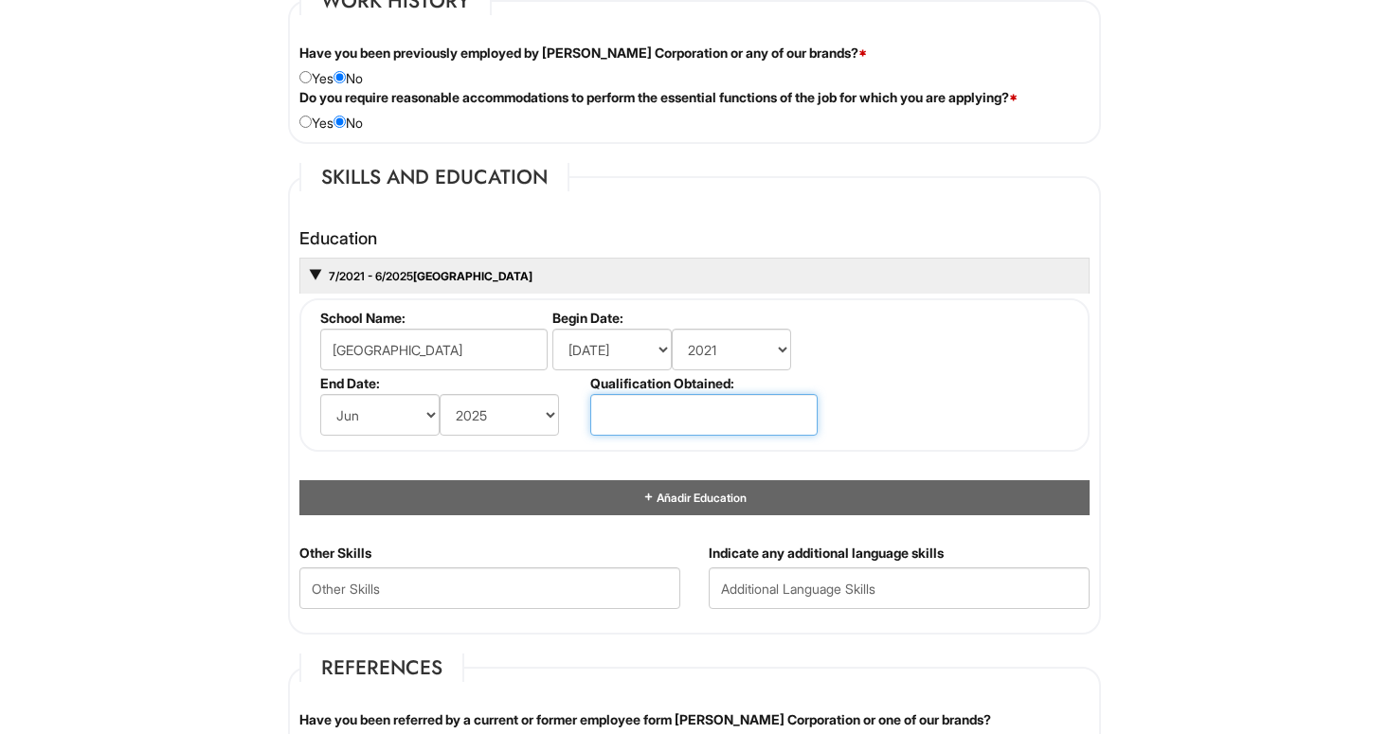
click at [677, 416] on input "text" at bounding box center [703, 415] width 227 height 42
type input "diploma"
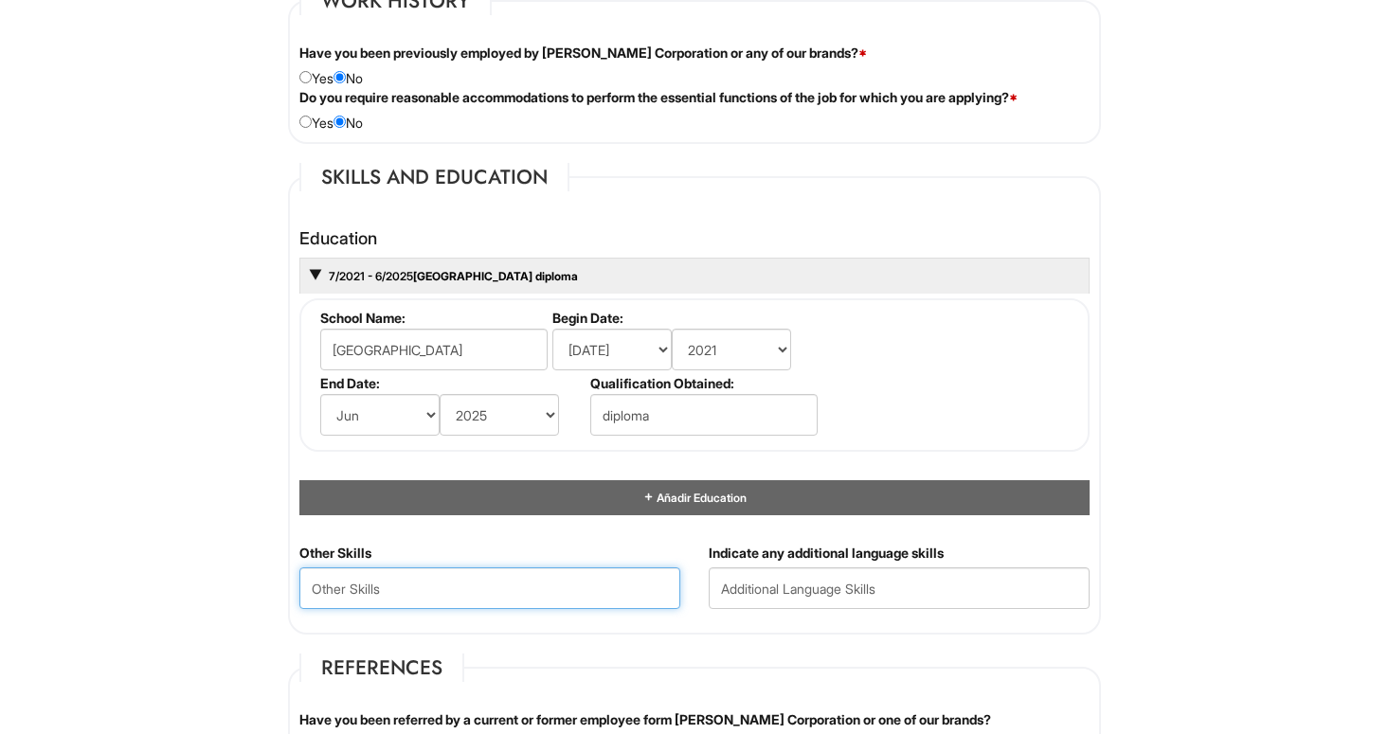
click at [421, 581] on Skills "text" at bounding box center [489, 588] width 381 height 42
type Skills "communication, teamwork"
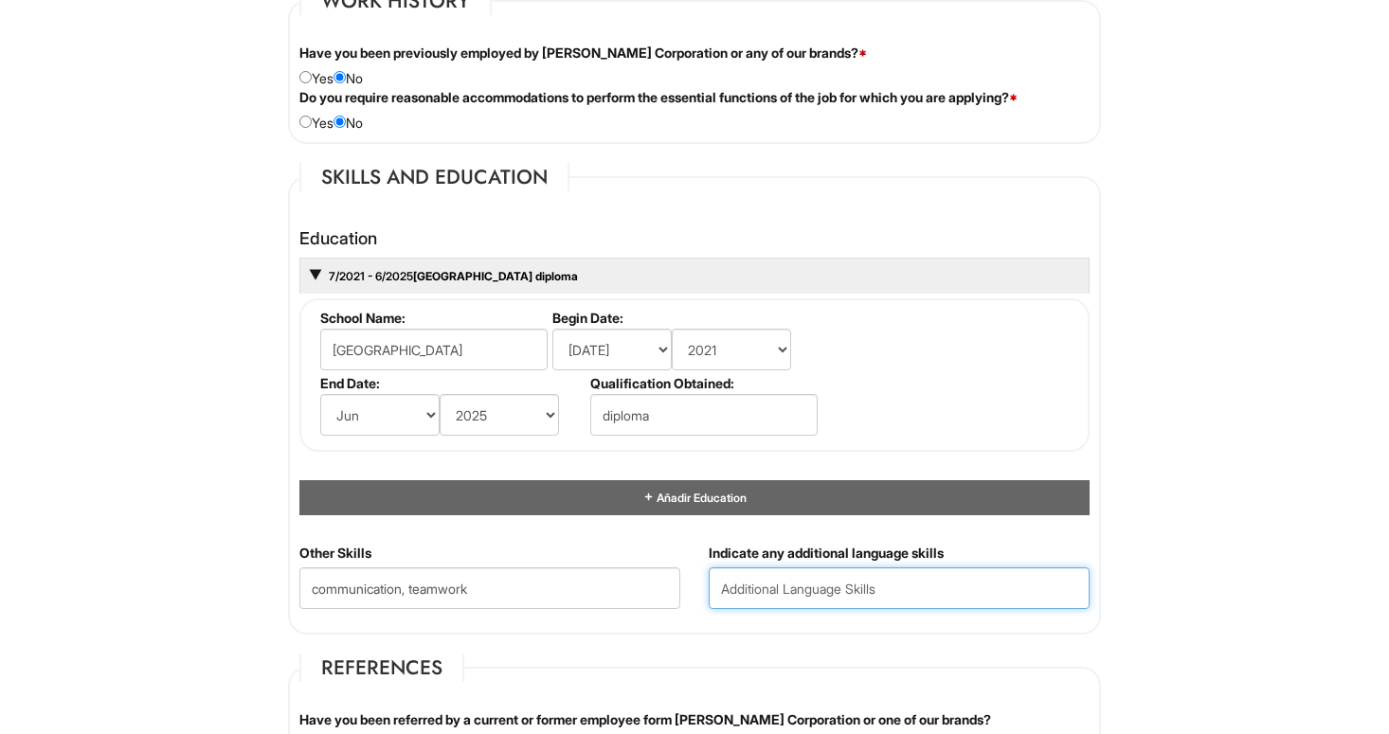
click at [833, 598] on input "text" at bounding box center [899, 588] width 381 height 42
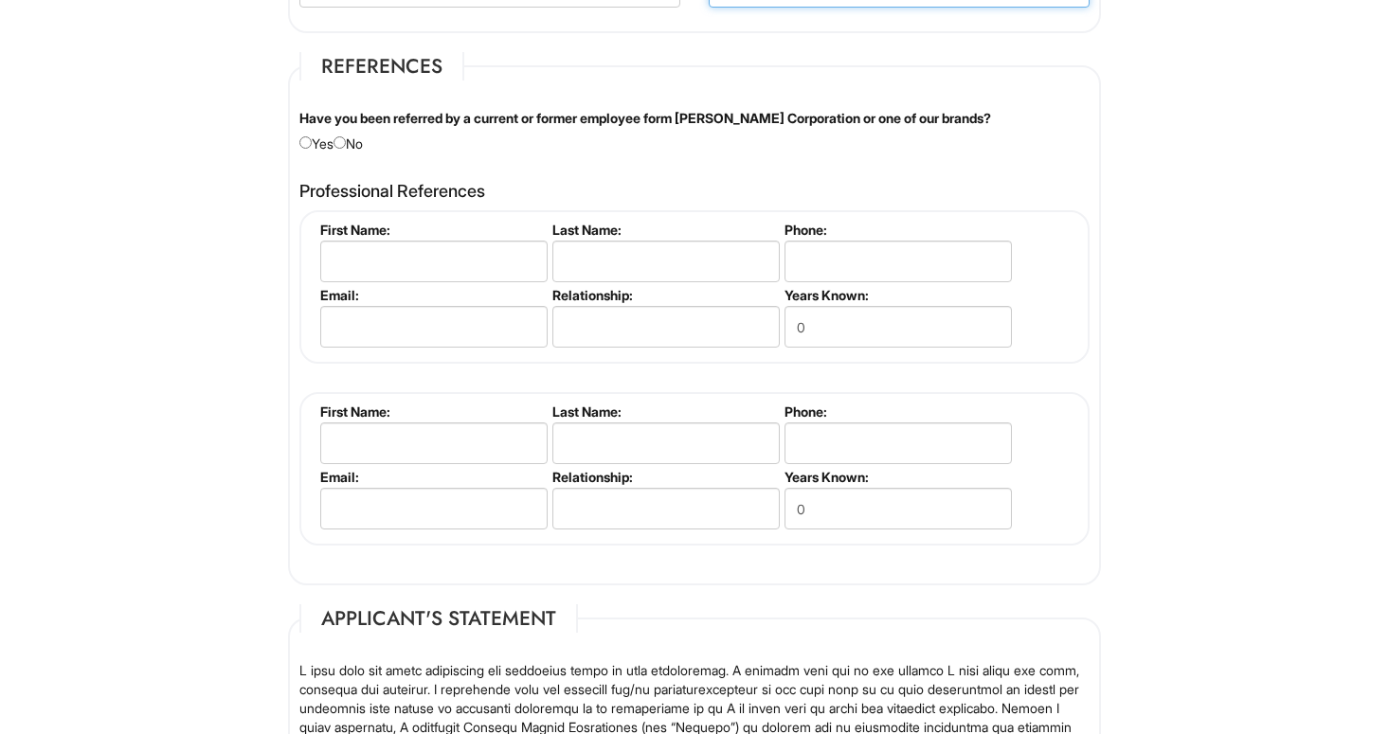
scroll to position [2210, 0]
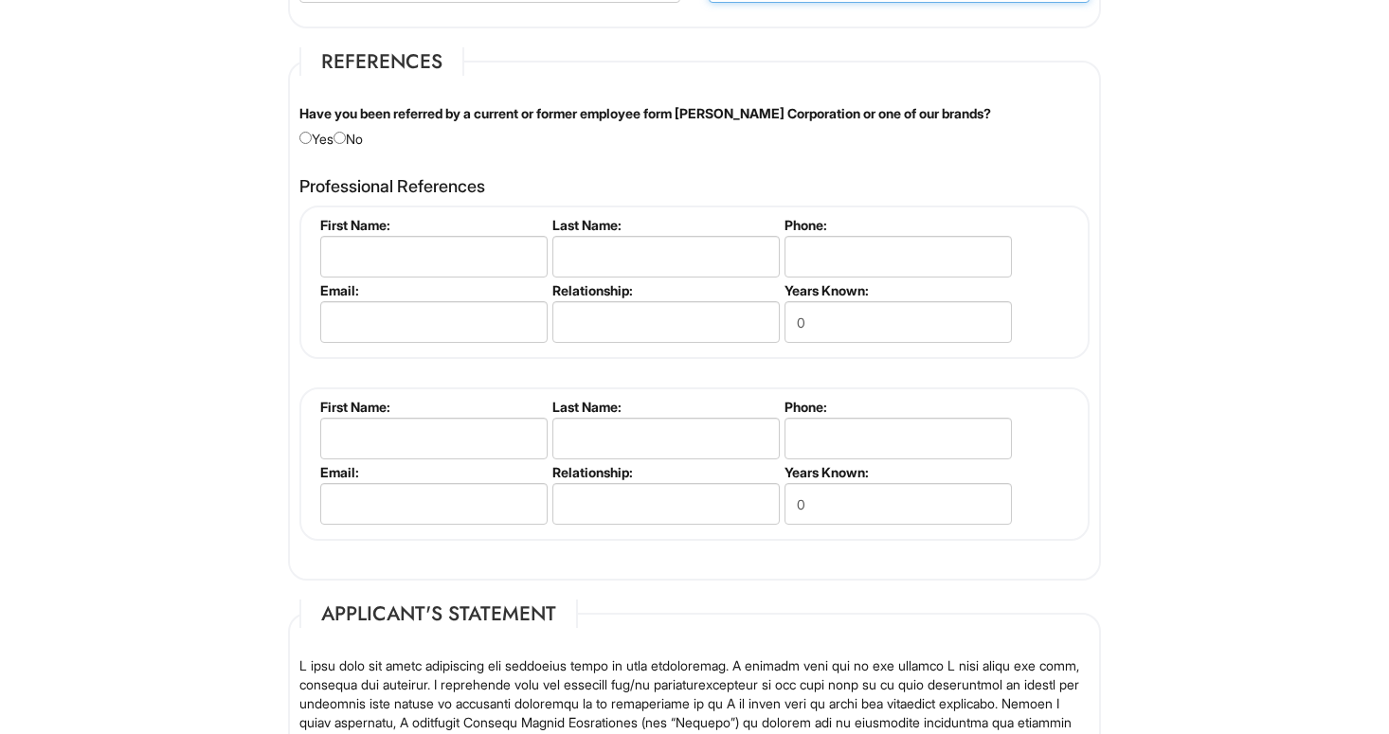
type input "spanish, english"
click at [358, 136] on div "Have you been referred by a current or former employee form Giorgio Armani Corp…" at bounding box center [694, 126] width 818 height 45
click at [346, 135] on input "radio" at bounding box center [339, 138] width 12 height 12
radio input "true"
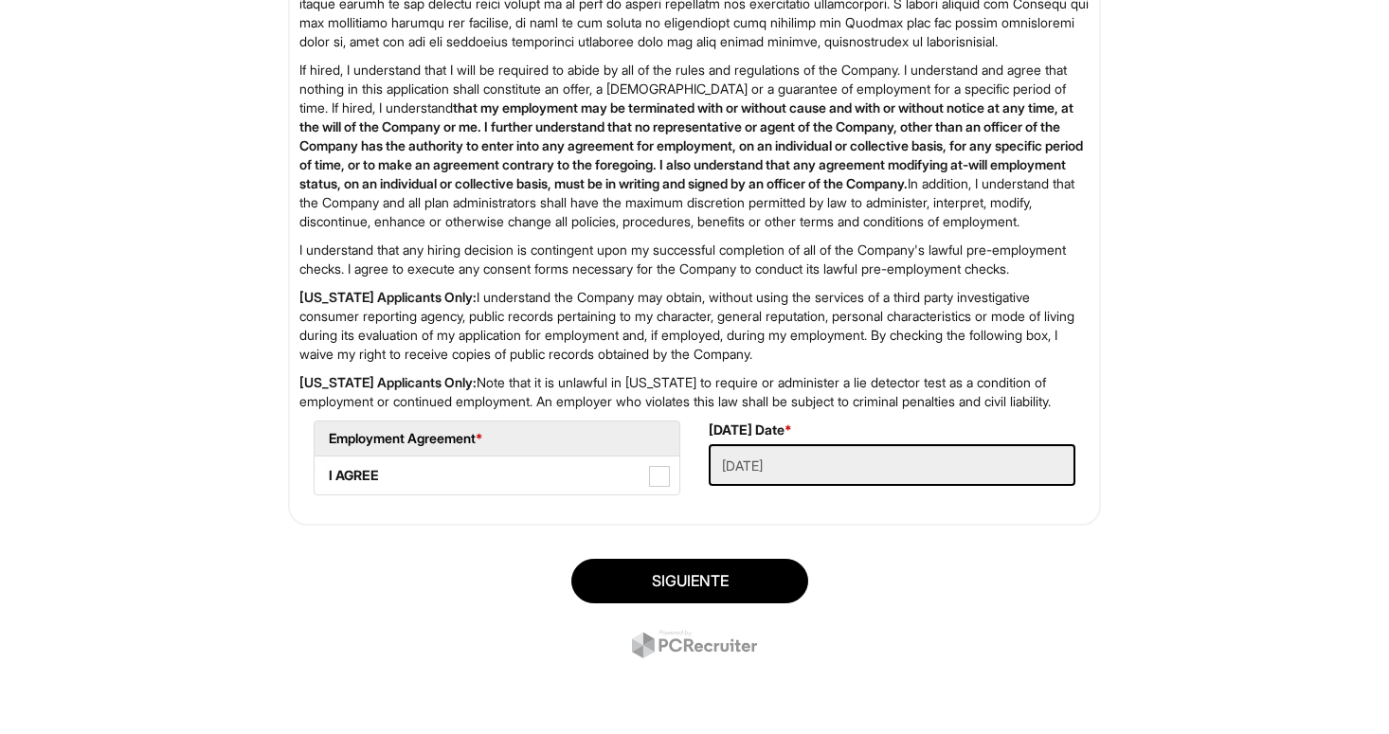
scroll to position [3039, 0]
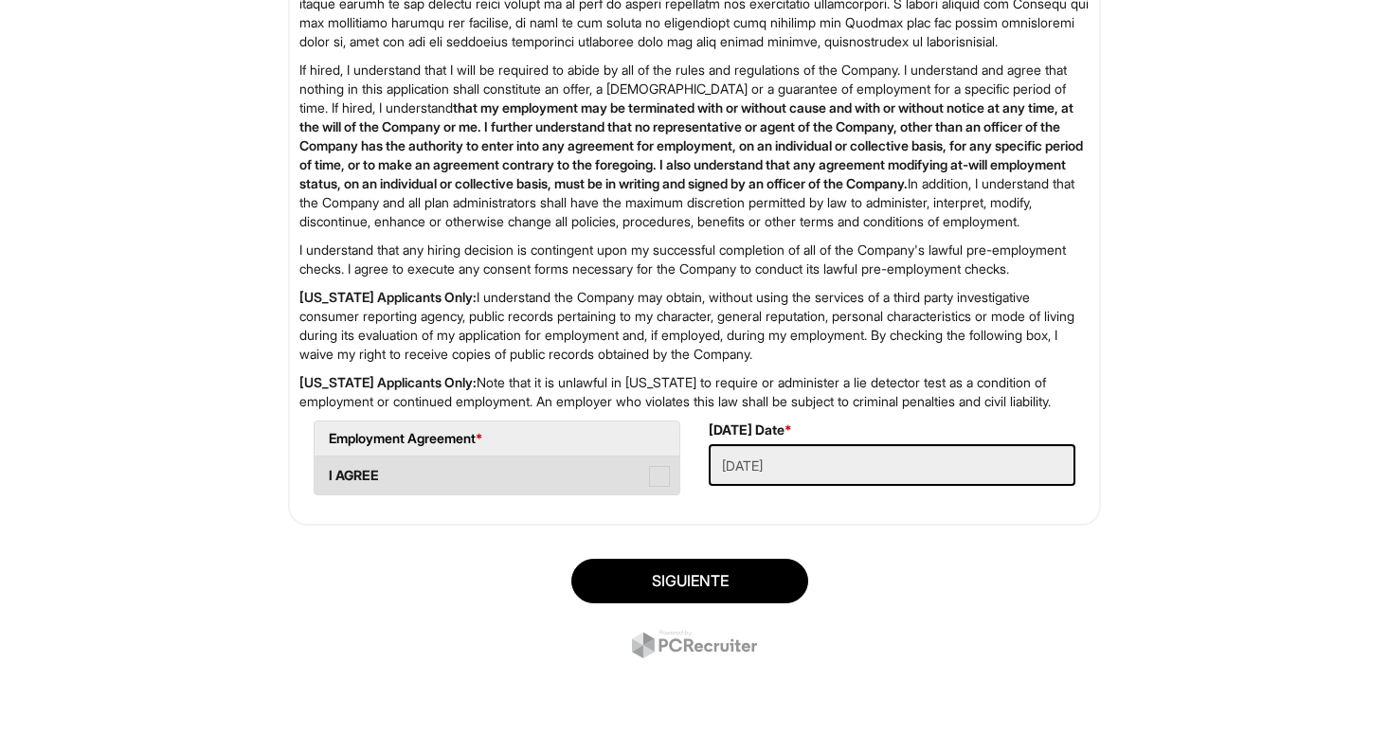
click at [660, 480] on span at bounding box center [659, 476] width 21 height 21
click at [327, 473] on AGREE "I AGREE" at bounding box center [320, 466] width 12 height 12
checkbox AGREE "true"
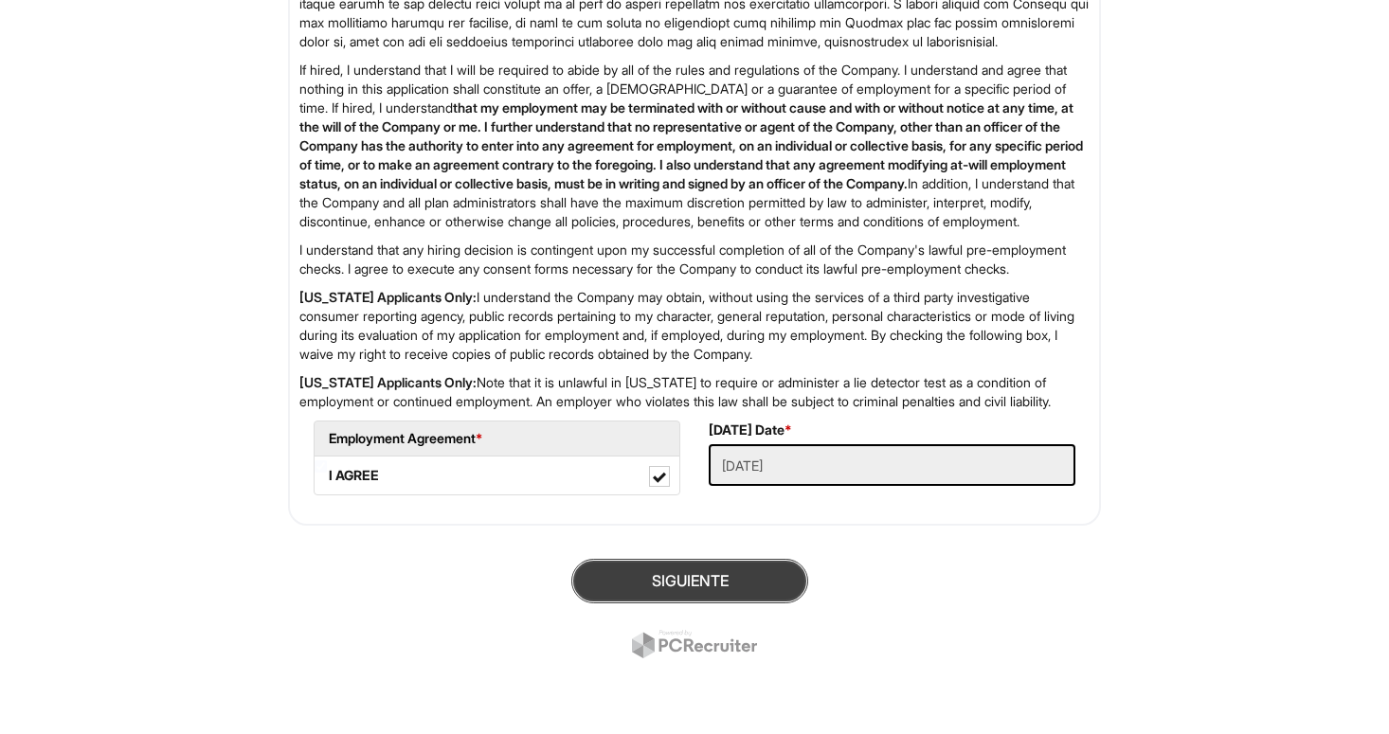
click at [727, 567] on button "Siguiente" at bounding box center [689, 581] width 237 height 45
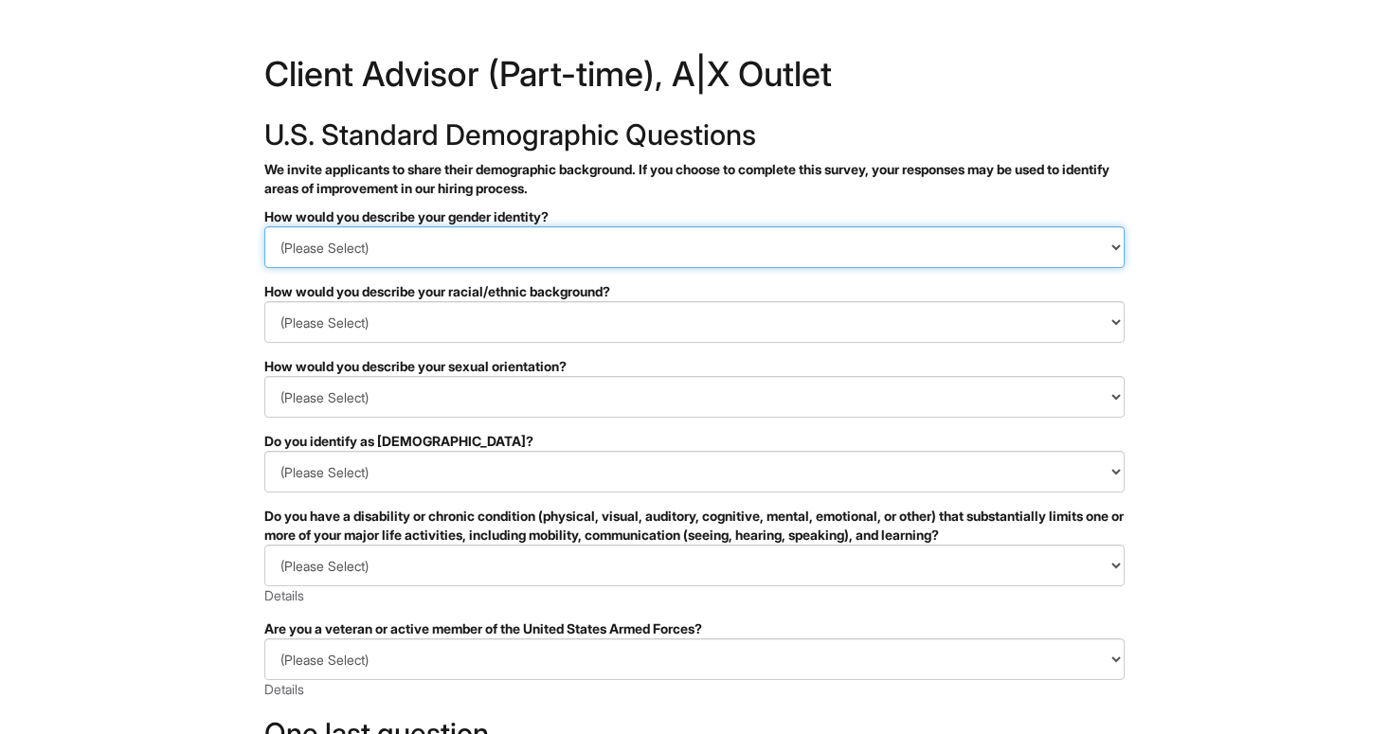
click at [587, 246] on select "(Please Select) Man Woman [DEMOGRAPHIC_DATA] I prefer to self-describe I don't …" at bounding box center [694, 247] width 860 height 42
select select "Man"
click at [264, 226] on select "(Please Select) Man Woman [DEMOGRAPHIC_DATA] I prefer to self-describe I don't …" at bounding box center [694, 247] width 860 height 42
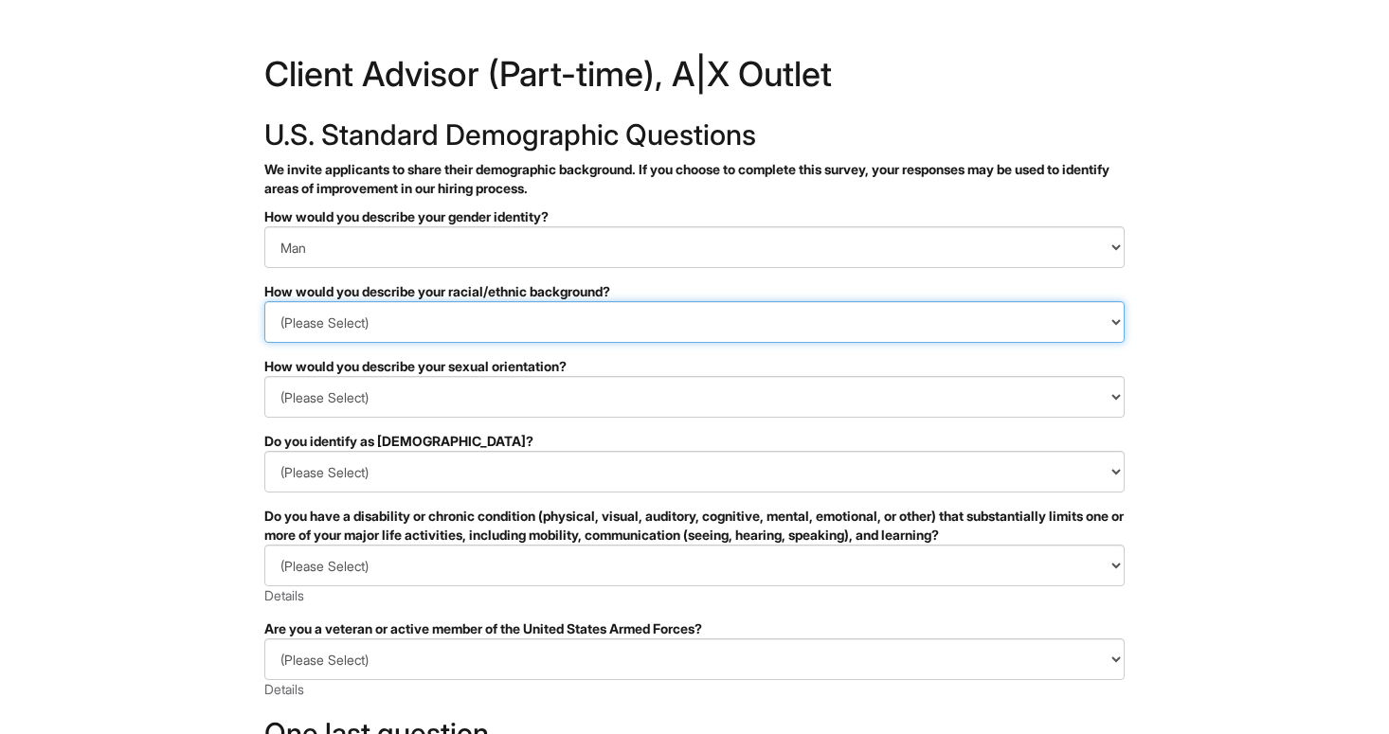
click at [319, 329] on select "(Please Select) [DEMOGRAPHIC_DATA] or of [DEMOGRAPHIC_DATA] descent [DEMOGRAPHI…" at bounding box center [694, 322] width 860 height 42
select select "Hispanic, Latinx or of Spanish Origin"
click at [264, 301] on select "(Please Select) [DEMOGRAPHIC_DATA] or of [DEMOGRAPHIC_DATA] descent [DEMOGRAPHI…" at bounding box center [694, 322] width 860 height 42
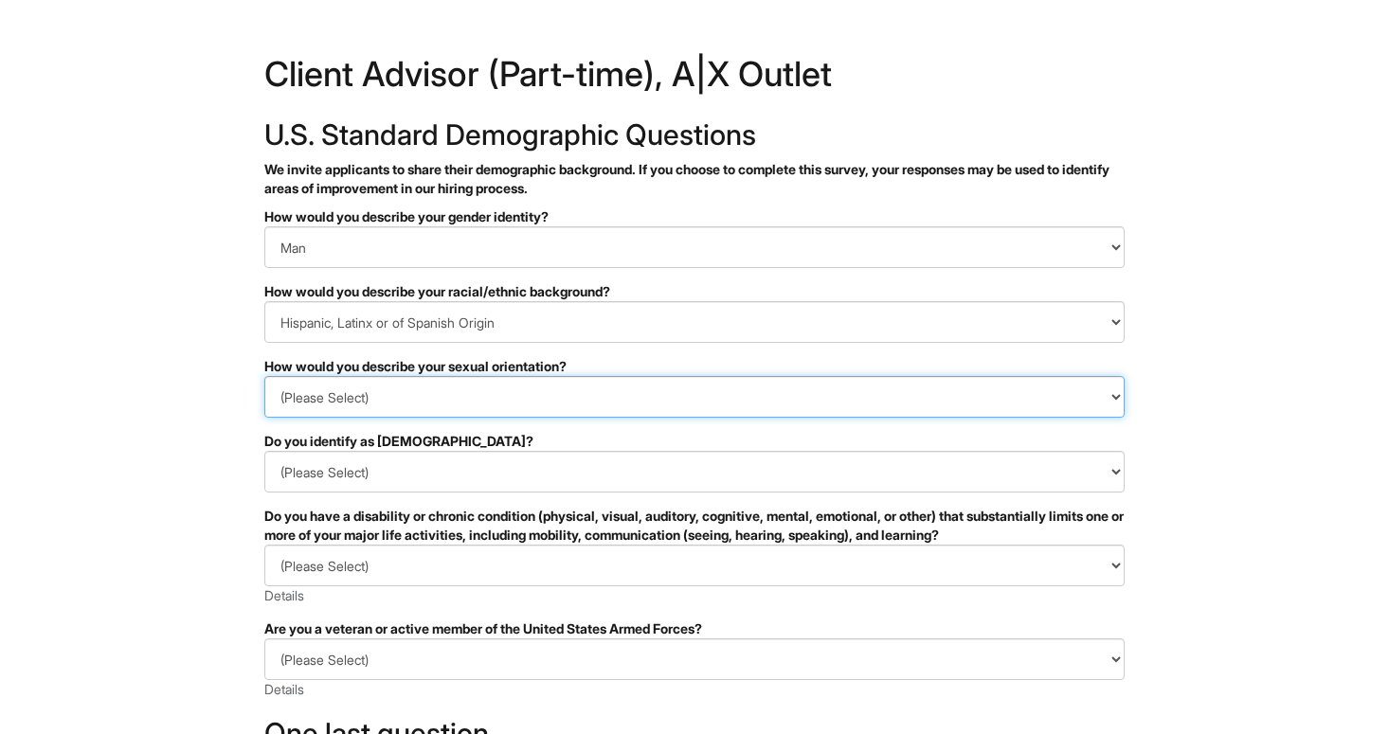
click at [364, 384] on select "(Please Select) [DEMOGRAPHIC_DATA] [DEMOGRAPHIC_DATA] and/or [DEMOGRAPHIC_DATA]…" at bounding box center [694, 397] width 860 height 42
select select "[DEMOGRAPHIC_DATA]"
click at [264, 376] on select "(Please Select) [DEMOGRAPHIC_DATA] [DEMOGRAPHIC_DATA] and/or [DEMOGRAPHIC_DATA]…" at bounding box center [694, 397] width 860 height 42
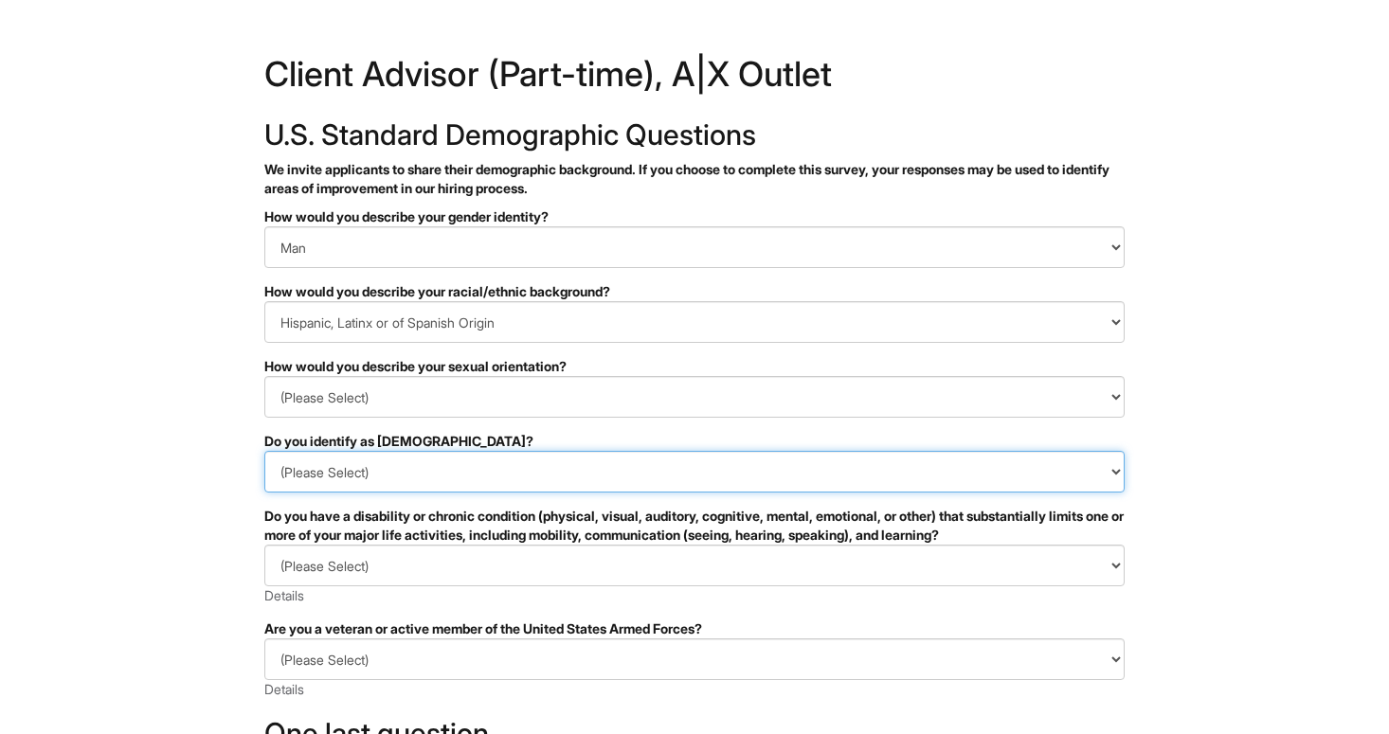
click at [350, 476] on select "(Please Select) Si No I prefer to self-describe I don't wish to answer" at bounding box center [694, 472] width 860 height 42
select select "No"
click at [264, 451] on select "(Please Select) Si No I prefer to self-describe I don't wish to answer" at bounding box center [694, 472] width 860 height 42
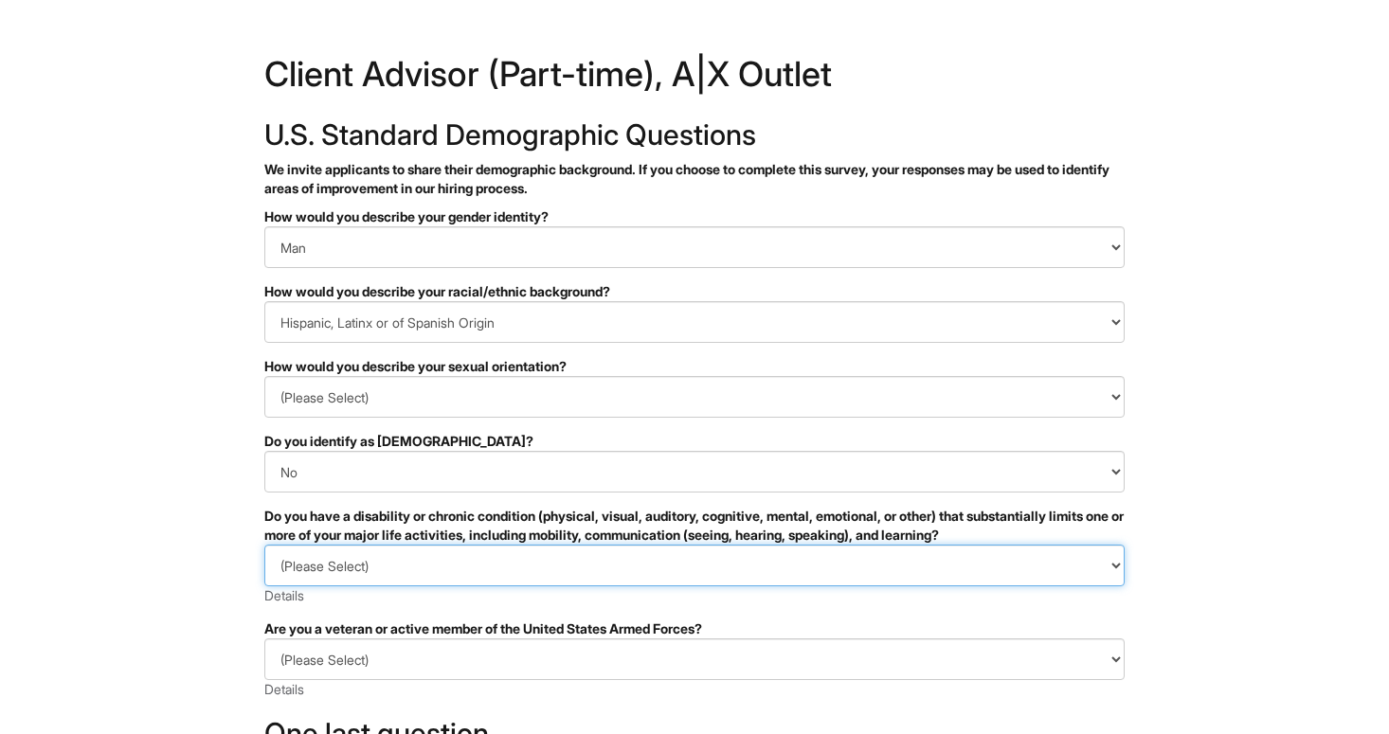
click at [335, 559] on select "(Please Select) SI, TENGO UNA DISCAPACIDAD (o [PERSON_NAME] una discapacidad) N…" at bounding box center [694, 566] width 860 height 42
select select "NO, I DON'T HAVE A DISABILITY"
click at [264, 545] on select "(Please Select) SI, TENGO UNA DISCAPACIDAD (o [PERSON_NAME] una discapacidad) N…" at bounding box center [694, 566] width 860 height 42
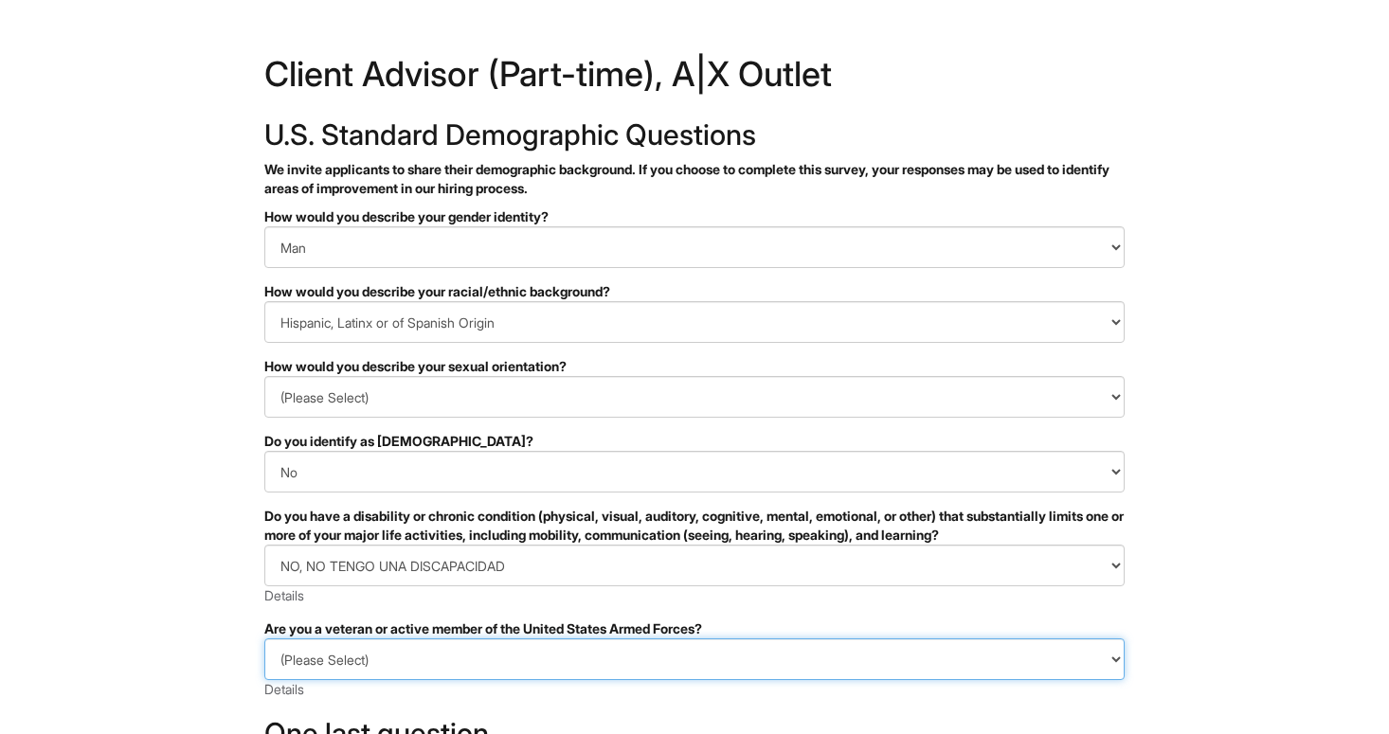
click at [349, 646] on select "(Please Select) IDENTIFICO UNA O MÁS DE LAS CLASIFICACIONES DE LOS VETERANOS PR…" at bounding box center [694, 659] width 860 height 42
select select "I AM NOT A PROTECTED VETERAN"
click at [264, 638] on select "(Please Select) IDENTIFICO UNA O MÁS DE LAS CLASIFICACIONES DE LOS VETERANOS PR…" at bounding box center [694, 659] width 860 height 42
click at [562, 674] on select "(Please Select) IDENTIFICO UNA O MÁS DE LAS CLASIFICACIONES DE LOS VETERANOS PR…" at bounding box center [694, 659] width 860 height 42
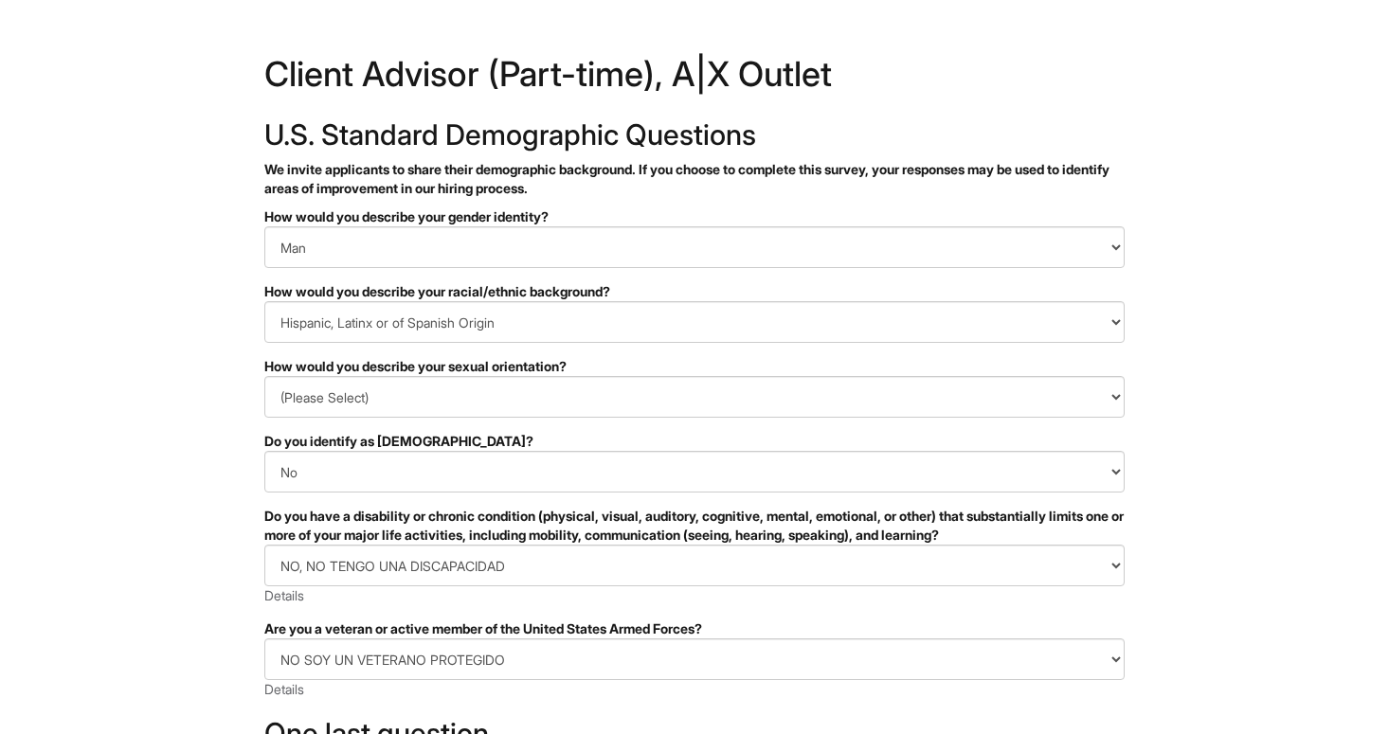
click at [579, 615] on form "PLEASE COMPLETE ALL REQUIRED FIELDS How would you describe your gender identity…" at bounding box center [694, 613] width 860 height 812
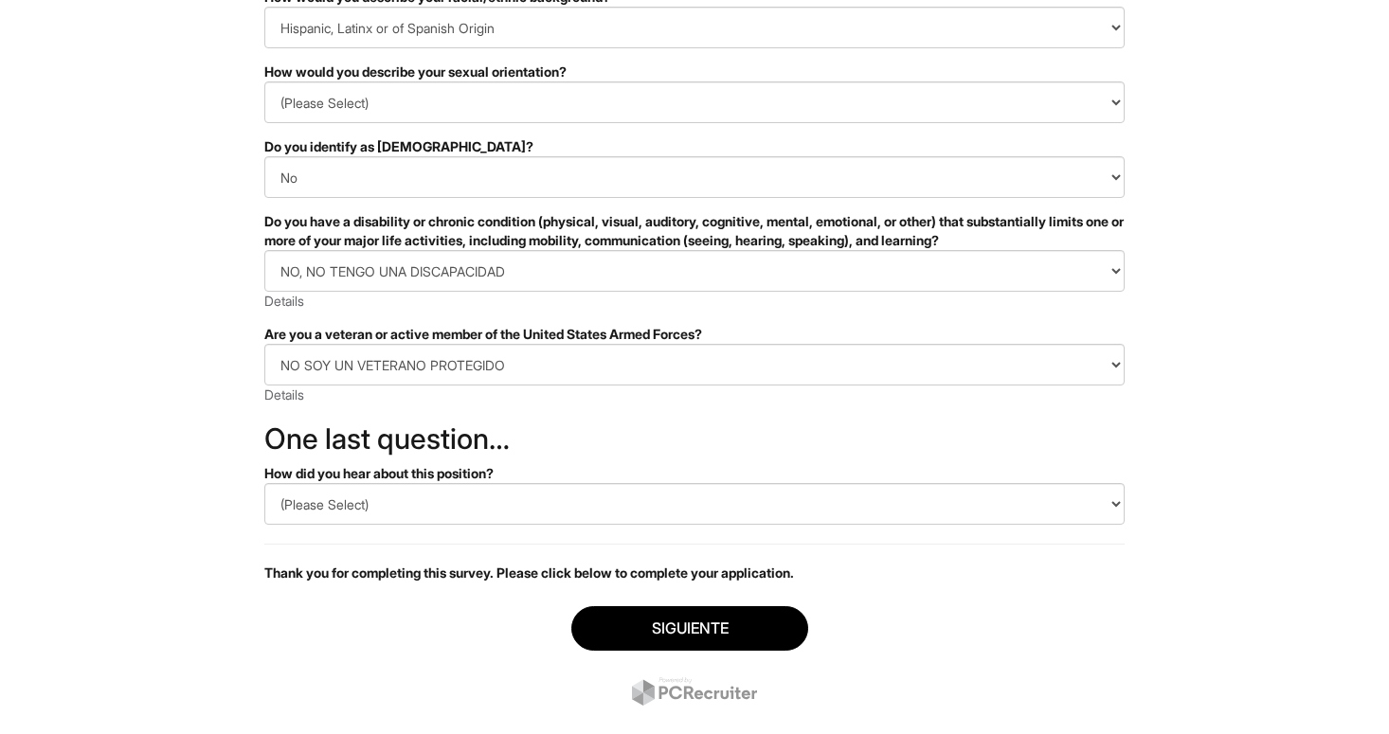
scroll to position [311, 0]
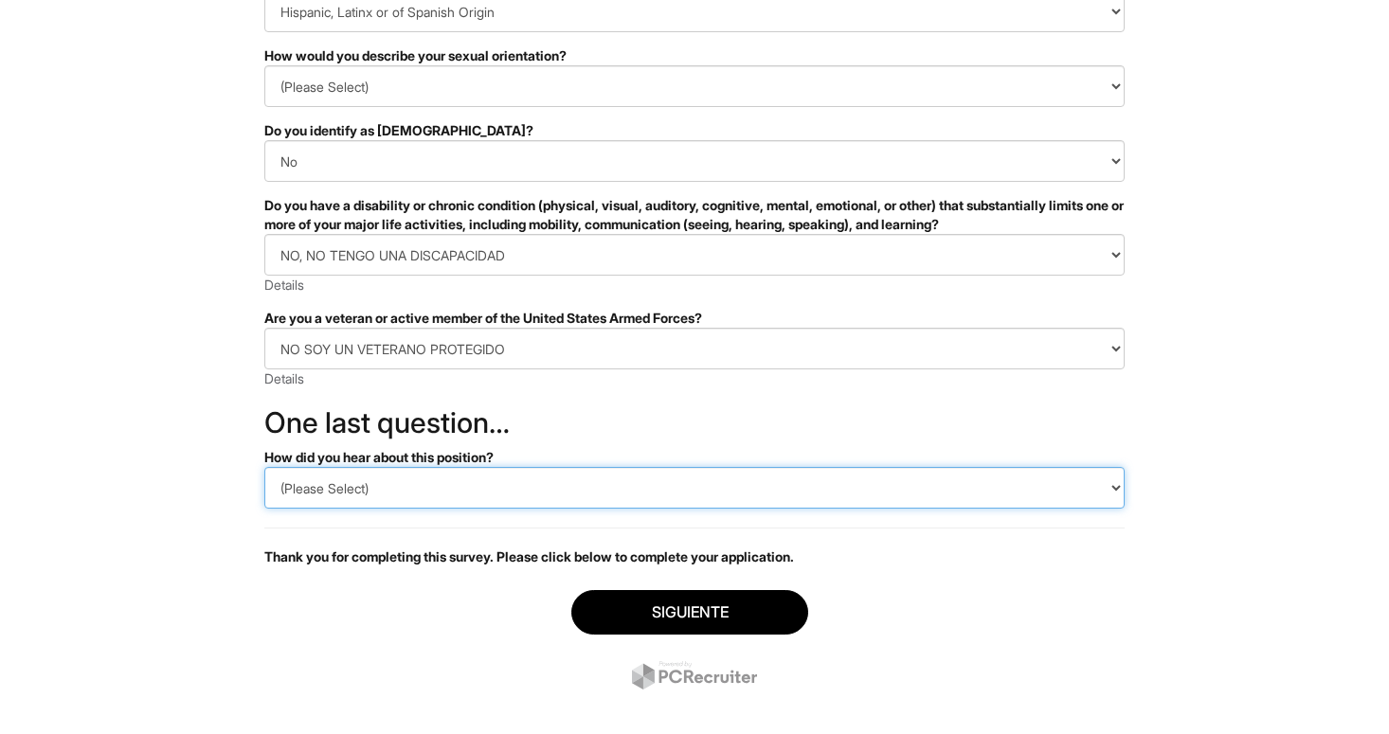
click at [533, 492] on select "(Please Select) CareerBuilder Indeed LinkedIn Monster Referencia Otro" at bounding box center [694, 488] width 860 height 42
click at [264, 467] on select "(Please Select) CareerBuilder Indeed LinkedIn Monster Referencia Otro" at bounding box center [694, 488] width 860 height 42
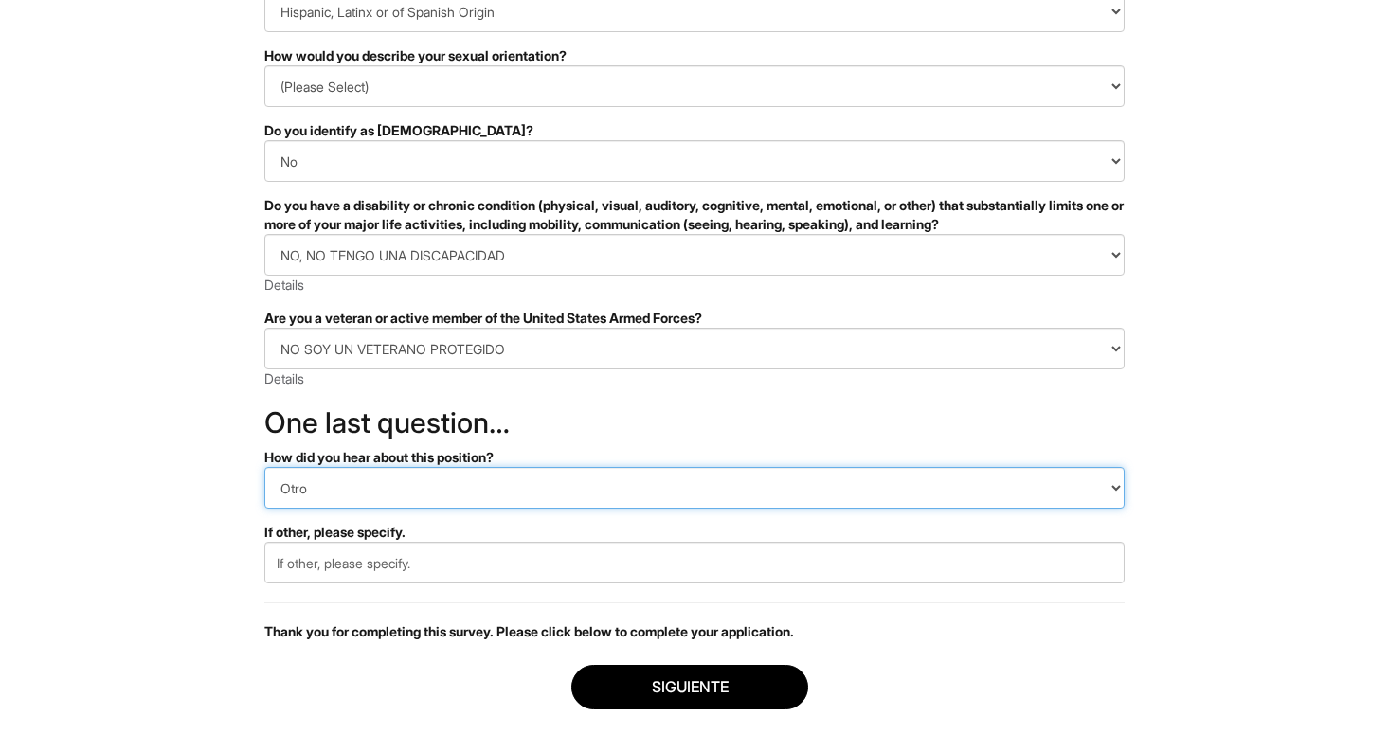
click at [421, 502] on select "(Please Select) CareerBuilder Indeed LinkedIn Monster Referencia Otro" at bounding box center [694, 488] width 860 height 42
click at [264, 467] on select "(Please Select) CareerBuilder Indeed LinkedIn Monster Referencia Otro" at bounding box center [694, 488] width 860 height 42
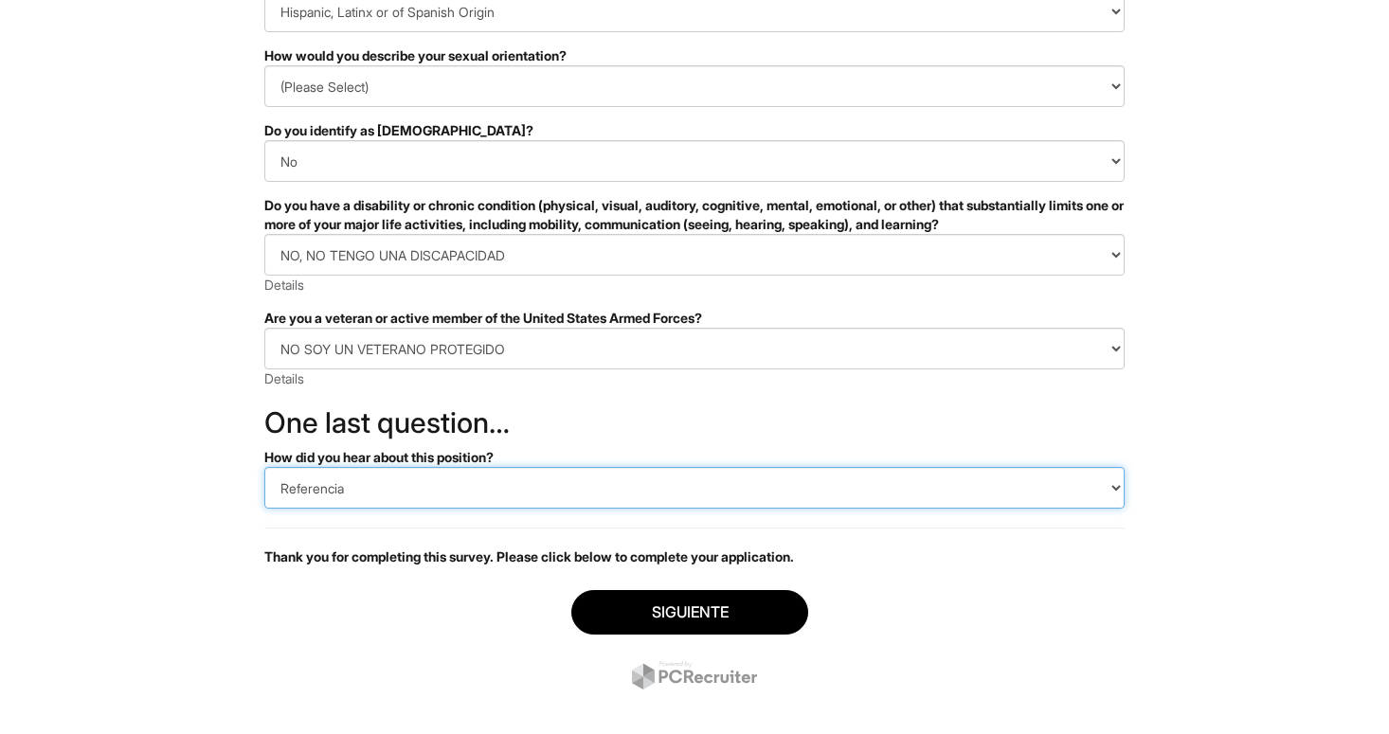
click at [361, 492] on select "(Please Select) CareerBuilder Indeed LinkedIn Monster Referencia Otro" at bounding box center [694, 488] width 860 height 42
select select "CareerBuilder"
click at [264, 467] on select "(Please Select) CareerBuilder Indeed LinkedIn Monster Referencia Otro" at bounding box center [694, 488] width 860 height 42
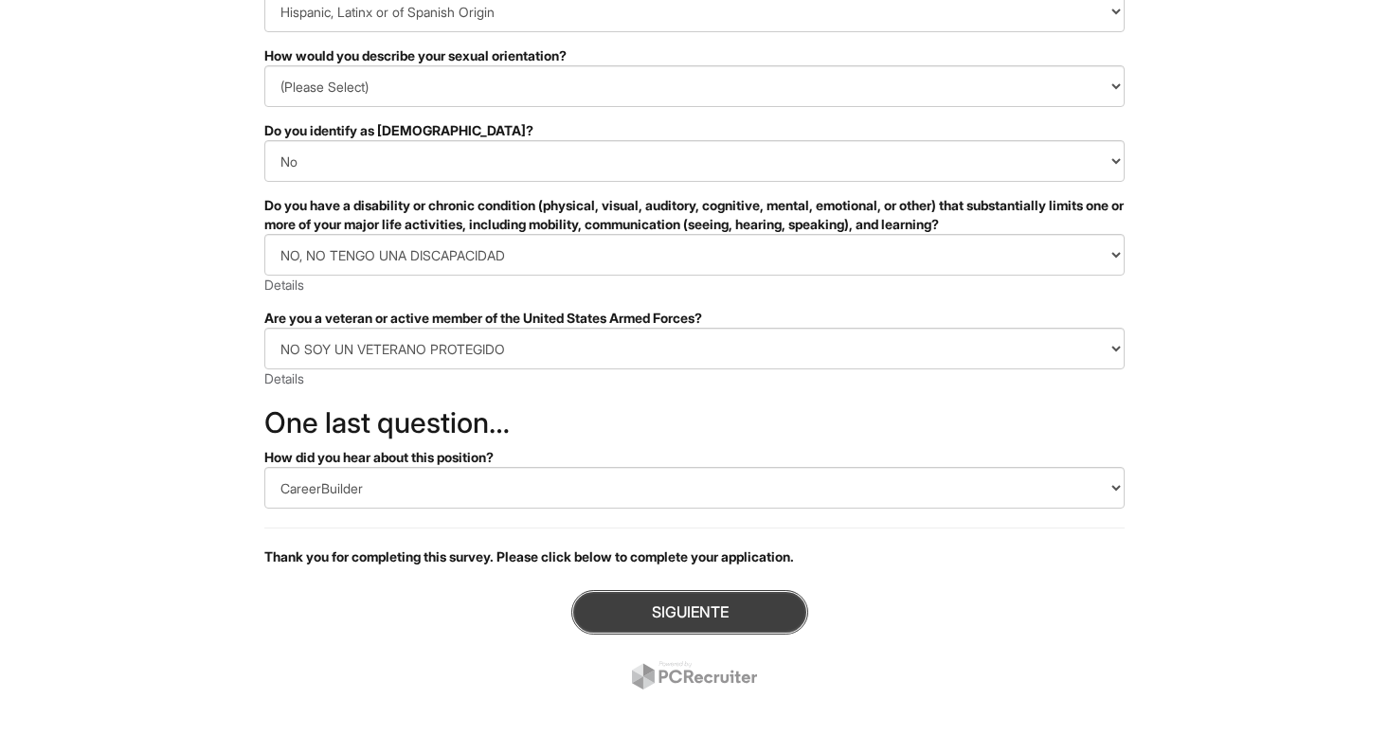
click at [657, 621] on button "Siguiente" at bounding box center [689, 612] width 237 height 45
